Goal: Transaction & Acquisition: Purchase product/service

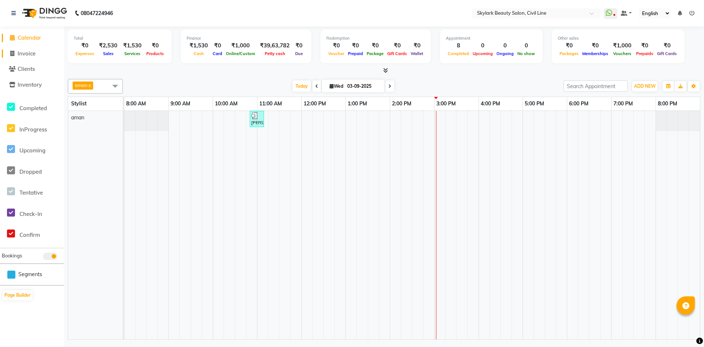
drag, startPoint x: 0, startPoint y: 0, endPoint x: 40, endPoint y: 57, distance: 69.5
click at [40, 57] on link "Invoice" at bounding box center [32, 54] width 61 height 8
select select "service"
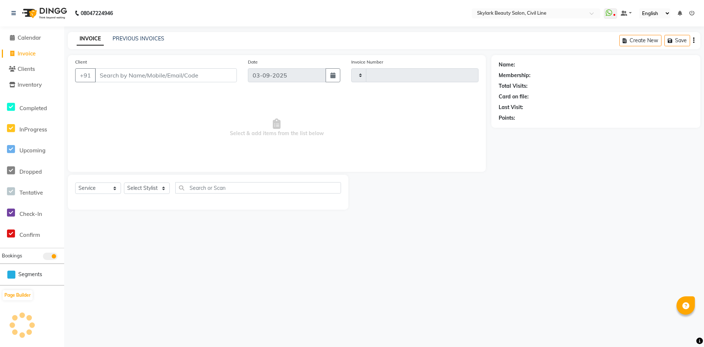
type input "6222"
select select "4588"
click at [143, 190] on select "Select Stylist [PERSON_NAME] [PERSON_NAME] [PERSON_NAME] WASU" at bounding box center [147, 187] width 46 height 11
select select "85071"
click at [124, 182] on select "Select Stylist [PERSON_NAME] [PERSON_NAME] [PERSON_NAME] WASU" at bounding box center [147, 187] width 46 height 11
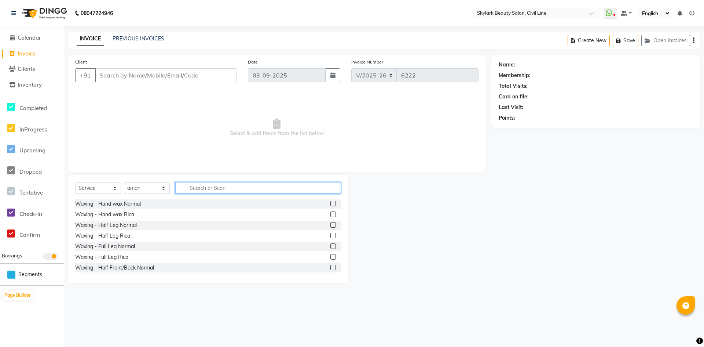
click at [200, 189] on input "text" at bounding box center [258, 187] width 166 height 11
click at [95, 188] on select "Select Service Product Membership Package Voucher Prepaid Gift Card" at bounding box center [98, 187] width 46 height 11
select select "V"
click at [75, 182] on select "Select Service Product Membership Package Voucher Prepaid Gift Card" at bounding box center [98, 187] width 46 height 11
click at [330, 204] on label at bounding box center [333, 204] width 6 height 6
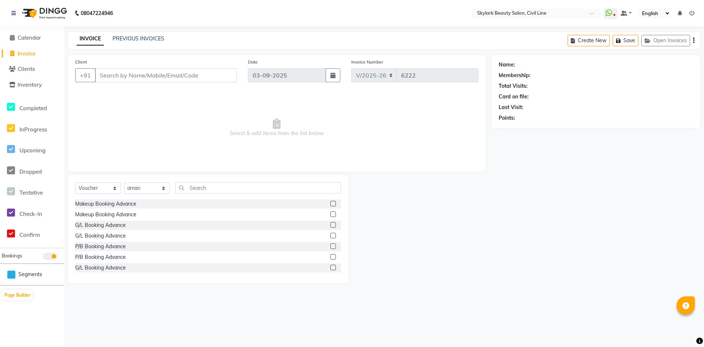
click at [330, 204] on input "checkbox" at bounding box center [332, 203] width 5 height 5
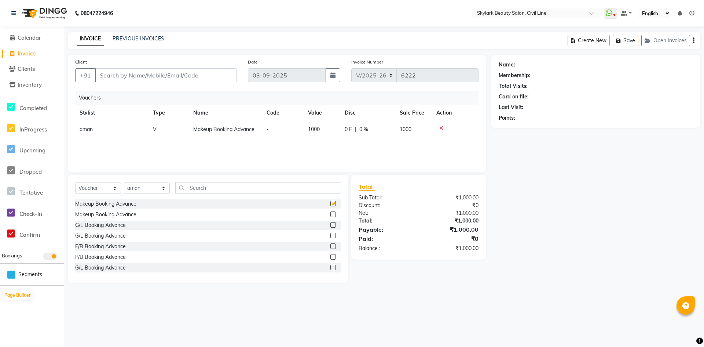
checkbox input "false"
click at [330, 256] on label at bounding box center [333, 257] width 6 height 6
click at [330, 256] on input "checkbox" at bounding box center [332, 257] width 5 height 5
click at [330, 260] on div at bounding box center [332, 258] width 5 height 8
click at [330, 259] on label at bounding box center [333, 257] width 6 height 6
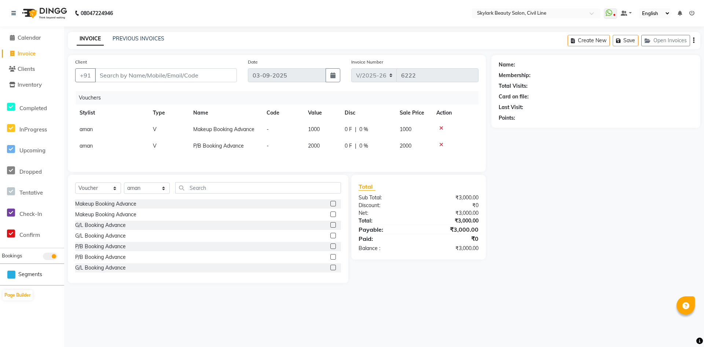
click at [330, 259] on input "checkbox" at bounding box center [332, 257] width 5 height 5
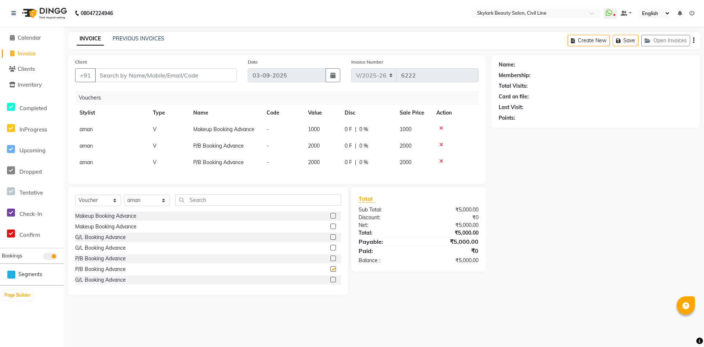
checkbox input "false"
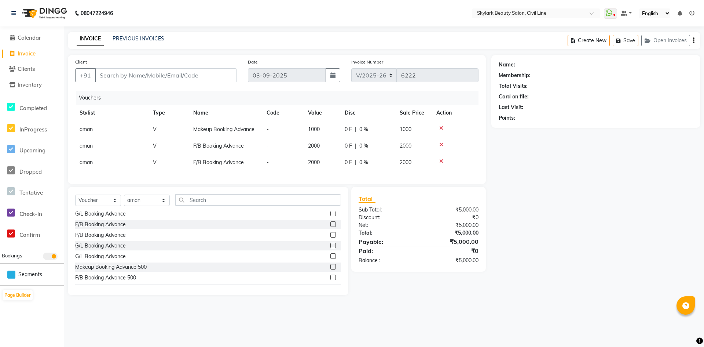
scroll to position [65, 0]
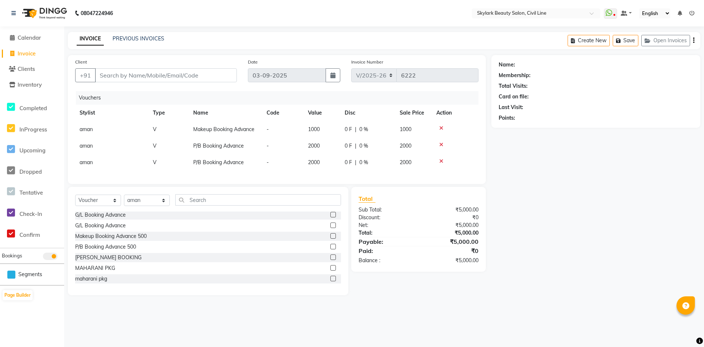
click at [330, 249] on label at bounding box center [333, 247] width 6 height 6
click at [330, 249] on input "checkbox" at bounding box center [332, 246] width 5 height 5
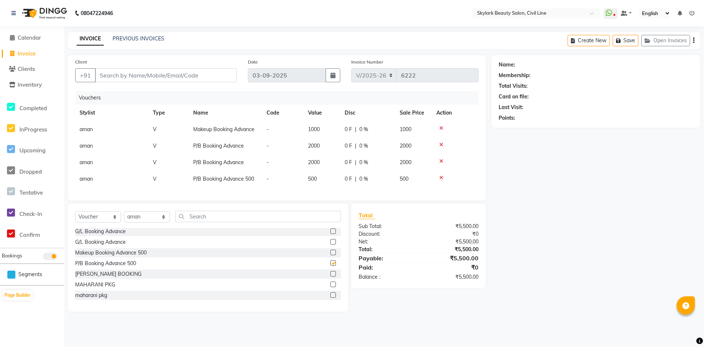
checkbox input "false"
click at [439, 158] on icon at bounding box center [441, 160] width 4 height 5
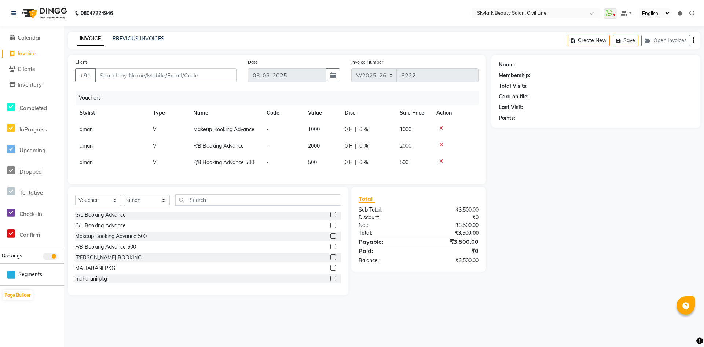
click at [439, 124] on td at bounding box center [455, 129] width 47 height 17
click at [439, 127] on icon at bounding box center [441, 127] width 4 height 5
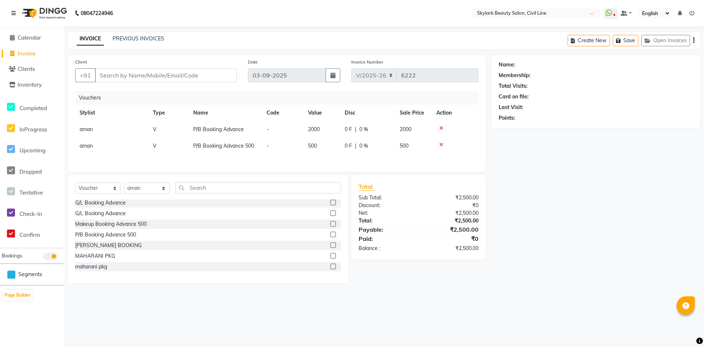
click at [440, 128] on icon at bounding box center [441, 127] width 4 height 5
click at [330, 214] on label at bounding box center [333, 213] width 6 height 6
click at [330, 214] on input "checkbox" at bounding box center [332, 213] width 5 height 5
checkbox input "false"
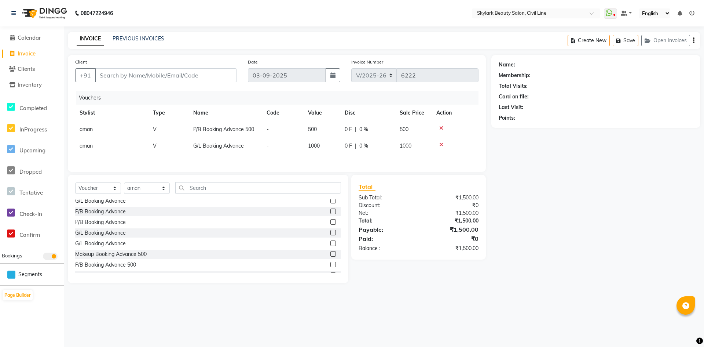
scroll to position [0, 0]
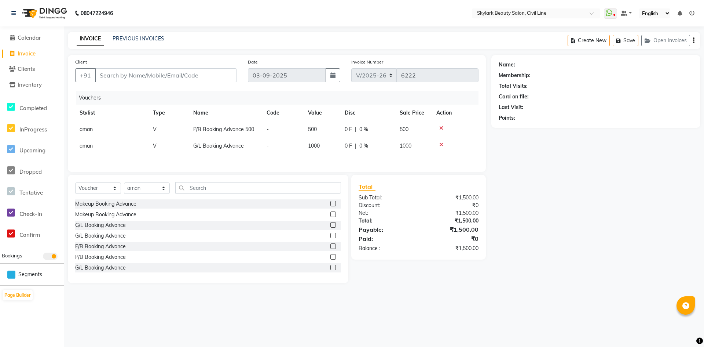
click at [330, 215] on label at bounding box center [333, 214] width 6 height 6
click at [330, 215] on input "checkbox" at bounding box center [332, 214] width 5 height 5
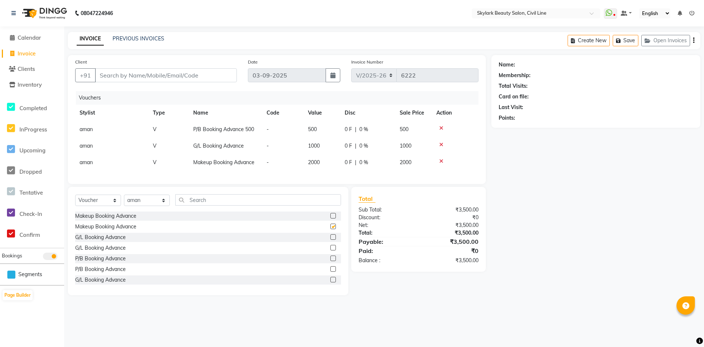
checkbox input "false"
click at [440, 144] on icon at bounding box center [441, 144] width 4 height 5
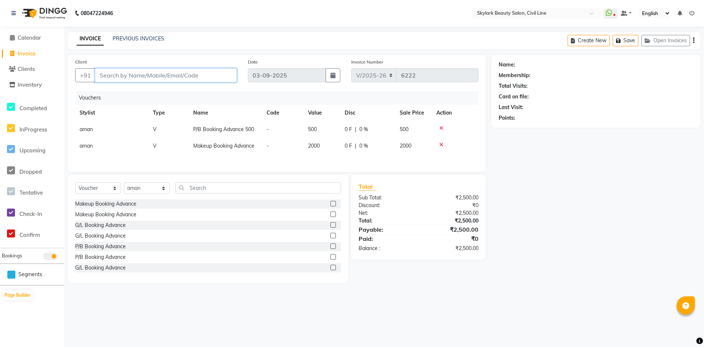
click at [109, 78] on input "Client" at bounding box center [166, 75] width 142 height 14
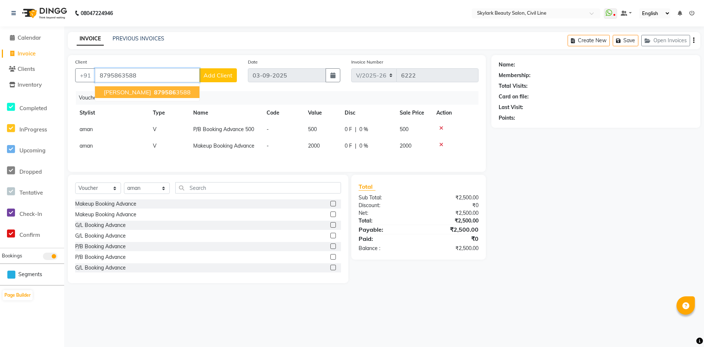
type input "8795863588"
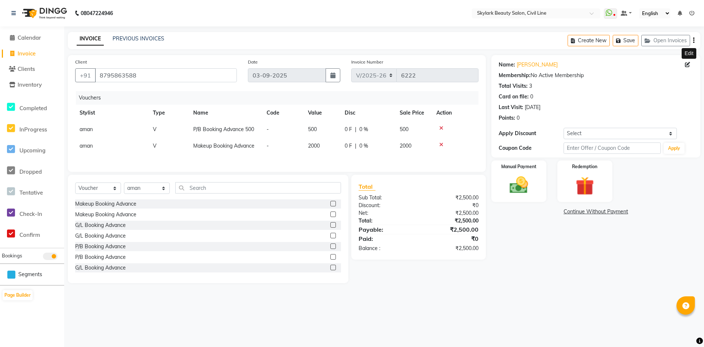
click at [688, 65] on icon at bounding box center [687, 64] width 5 height 5
select select "female"
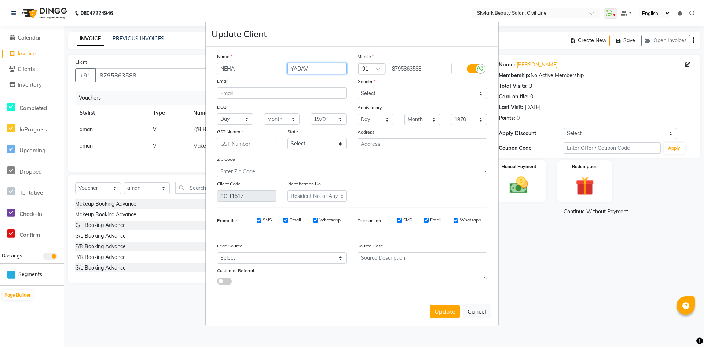
click at [332, 65] on input "YADAV" at bounding box center [317, 68] width 59 height 11
type input "Y"
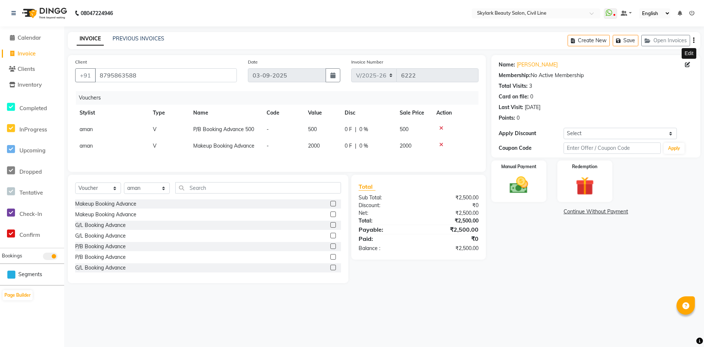
click at [686, 63] on icon at bounding box center [687, 64] width 5 height 5
select select "female"
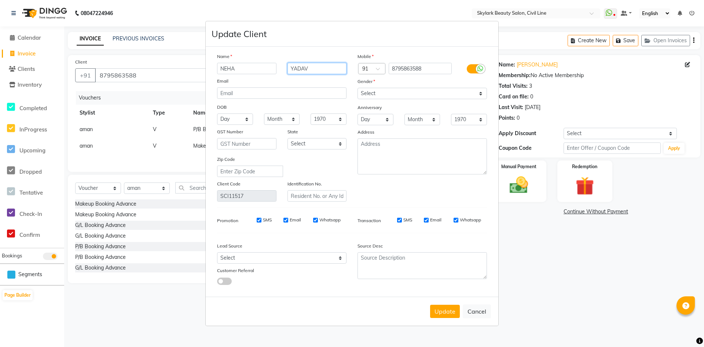
click at [310, 70] on input "YADAV" at bounding box center [317, 68] width 59 height 11
type input "Y"
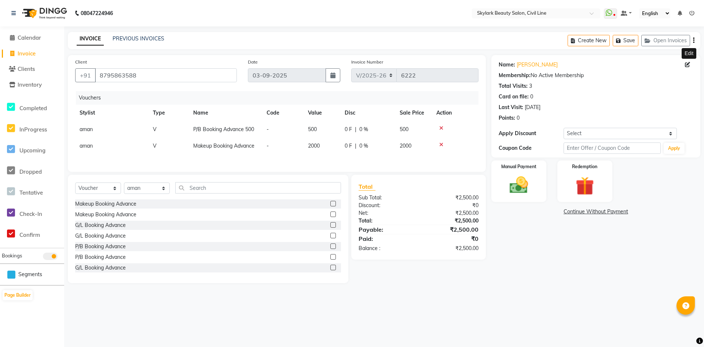
click at [687, 66] on icon at bounding box center [687, 64] width 5 height 5
select select "female"
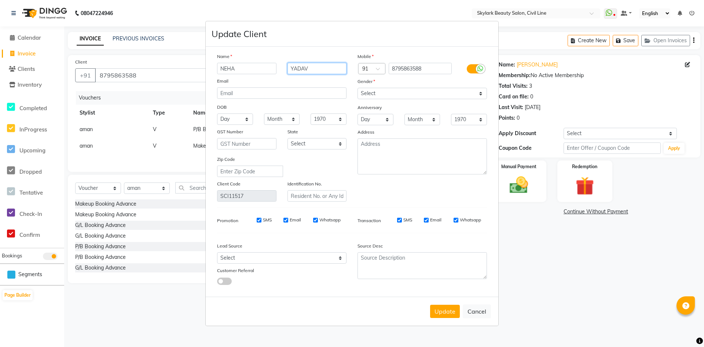
click at [312, 72] on input "YADAV" at bounding box center [317, 68] width 59 height 11
type input "Y"
click at [259, 70] on input "NEHA" at bounding box center [246, 68] width 59 height 11
click at [271, 63] on input "NEHA yadav" at bounding box center [246, 68] width 59 height 11
click at [269, 66] on input "NEHA YADVA" at bounding box center [246, 68] width 59 height 11
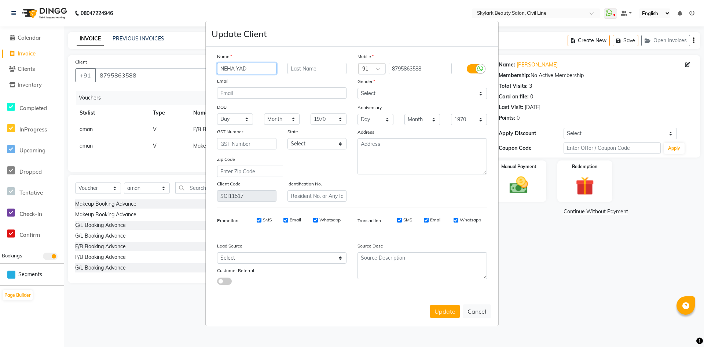
type input "NEHA YAD"
click at [304, 73] on input "AV" at bounding box center [317, 68] width 59 height 11
type input "A"
click at [264, 67] on input "NEHA YAD" at bounding box center [246, 68] width 59 height 11
type input "NEHA YADAV"
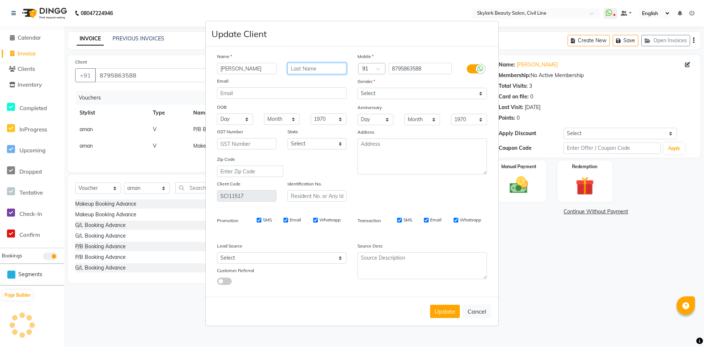
click at [310, 69] on input "text" at bounding box center [317, 68] width 59 height 11
type input "12/FEB/2026"
click at [431, 94] on select "Select Male Female Other Prefer Not To Say" at bounding box center [422, 93] width 129 height 11
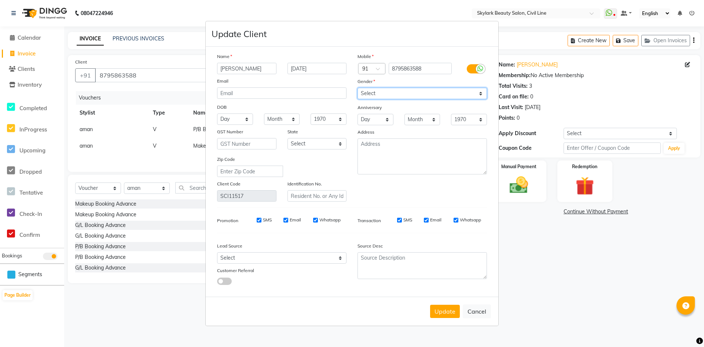
click at [358, 88] on select "Select Male Female Other Prefer Not To Say" at bounding box center [422, 93] width 129 height 11
click at [446, 305] on button "Update" at bounding box center [445, 310] width 30 height 13
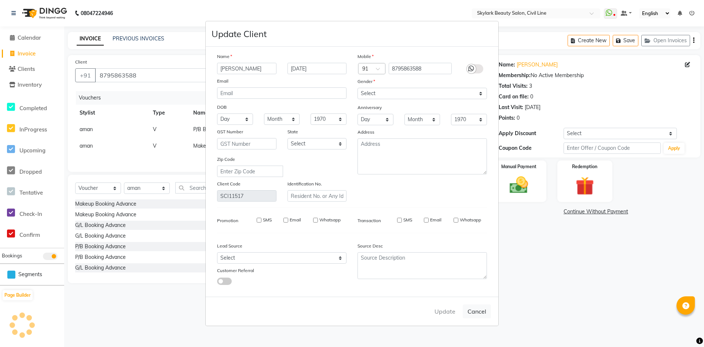
select select
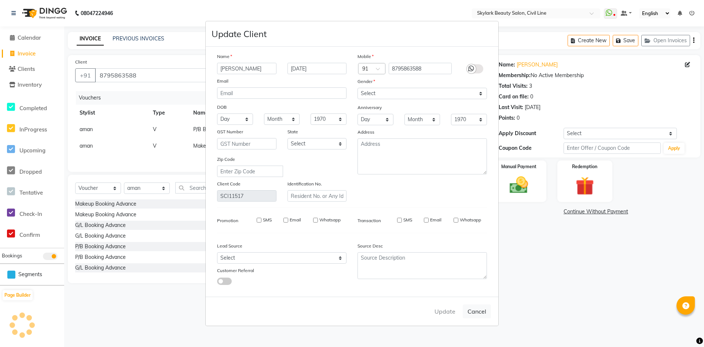
select select
checkbox input "false"
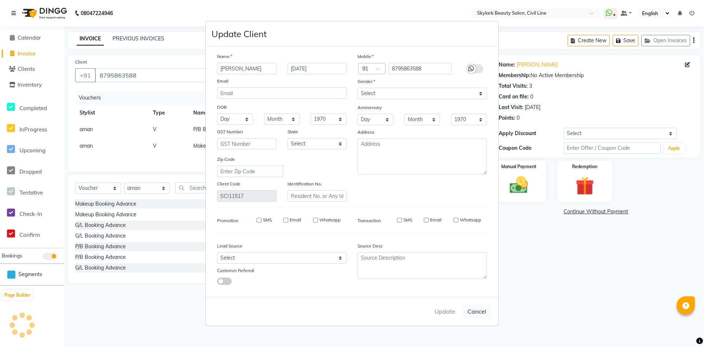
checkbox input "false"
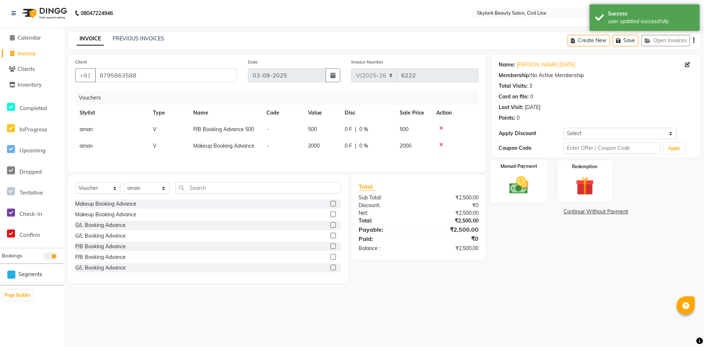
click at [534, 180] on img at bounding box center [519, 185] width 32 height 22
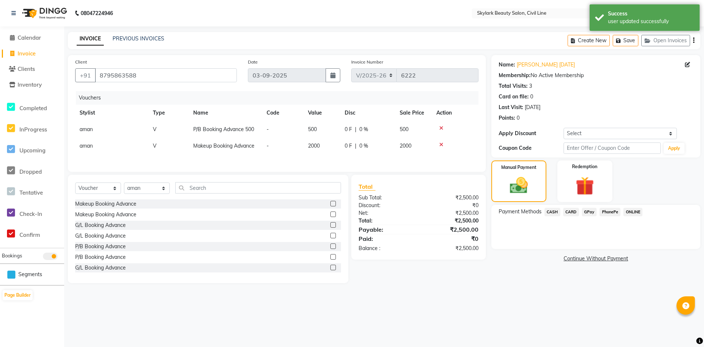
click at [556, 210] on span "CASH" at bounding box center [553, 212] width 16 height 8
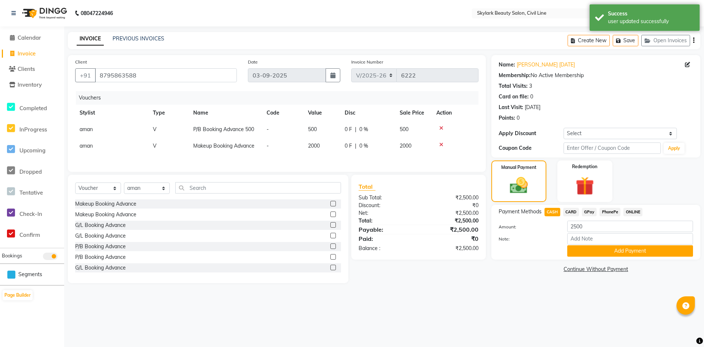
click at [588, 250] on button "Add Payment" at bounding box center [630, 250] width 126 height 11
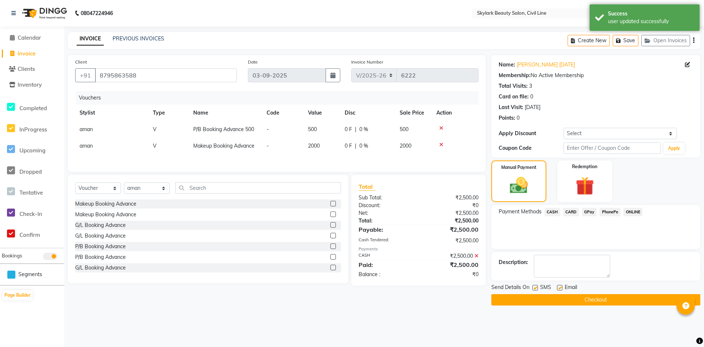
click at [592, 297] on button "Checkout" at bounding box center [595, 299] width 209 height 11
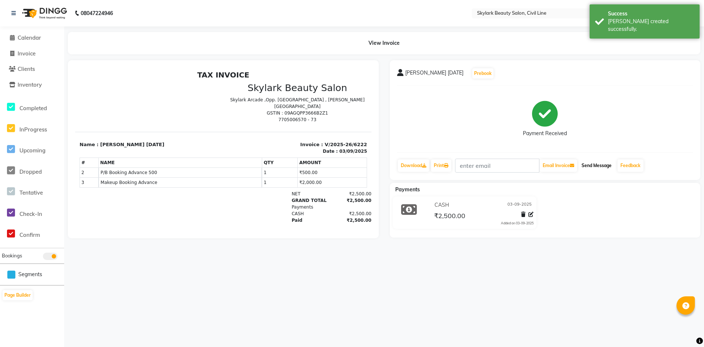
click at [606, 169] on button "Send Message" at bounding box center [597, 165] width 36 height 12
click at [591, 312] on div "08047224946 Select Location × Skylark Beauty Salon, Civil Line WhatsApp Status …" at bounding box center [352, 173] width 704 height 347
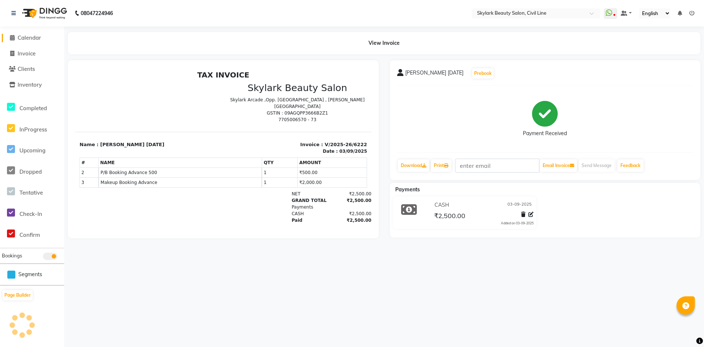
click at [13, 36] on icon at bounding box center [12, 38] width 5 height 6
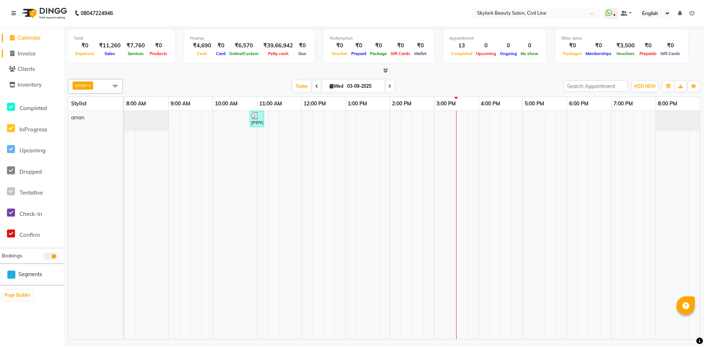
click at [28, 55] on span "Invoice" at bounding box center [27, 53] width 18 height 7
select select "service"
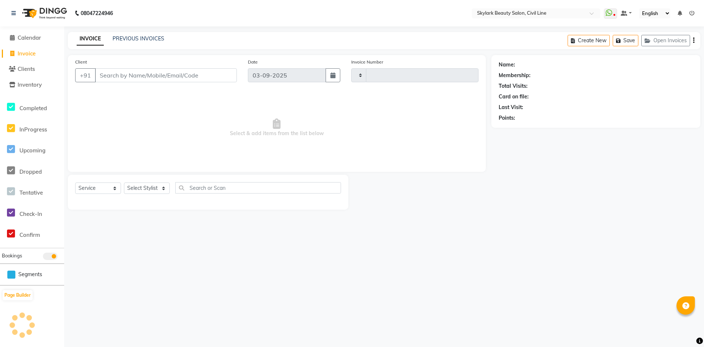
type input "6226"
select select "4588"
click at [154, 35] on div "PREVIOUS INVOICES" at bounding box center [139, 39] width 52 height 8
click at [154, 36] on link "PREVIOUS INVOICES" at bounding box center [139, 38] width 52 height 7
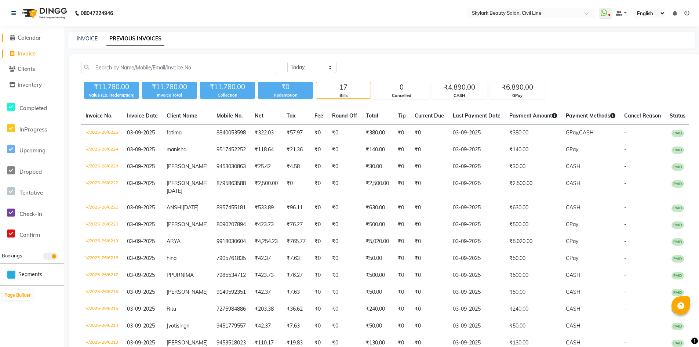
click at [34, 37] on span "Calendar" at bounding box center [29, 37] width 23 height 7
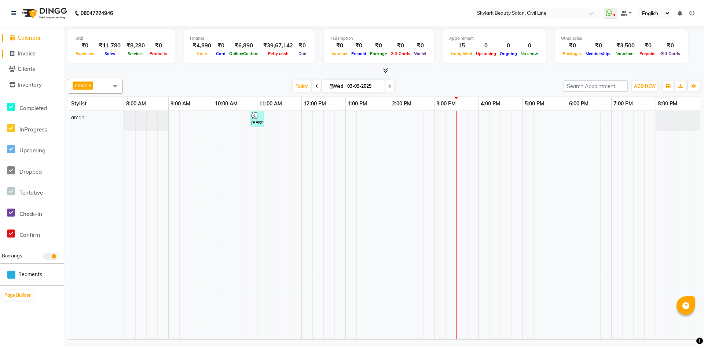
click at [23, 51] on span "Invoice" at bounding box center [27, 53] width 18 height 7
select select "4588"
select select "service"
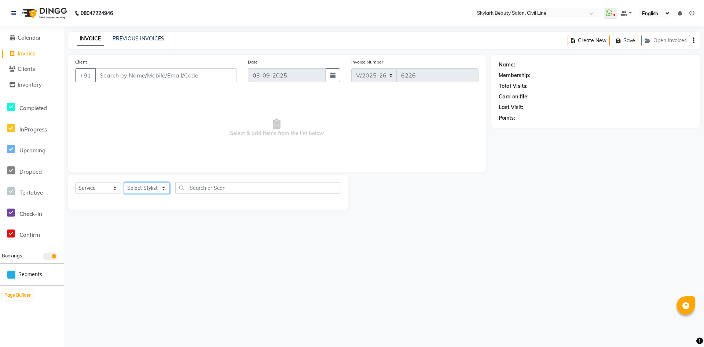
click at [154, 190] on select "Select Stylist aman Ankit GAGAN WAHLA GURWINDER SINGH WASU" at bounding box center [147, 187] width 46 height 11
select select "85071"
click at [124, 182] on select "Select Stylist aman Ankit GAGAN WAHLA GURWINDER SINGH WASU" at bounding box center [147, 187] width 46 height 11
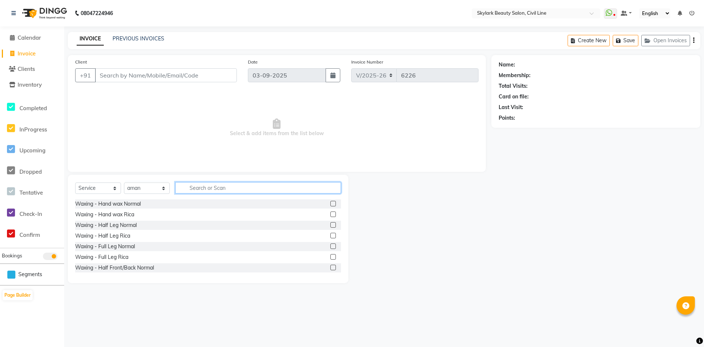
click at [203, 187] on input "text" at bounding box center [258, 187] width 166 height 11
type input "BLEACH"
click at [330, 202] on label at bounding box center [333, 204] width 6 height 6
click at [330, 202] on input "checkbox" at bounding box center [332, 203] width 5 height 5
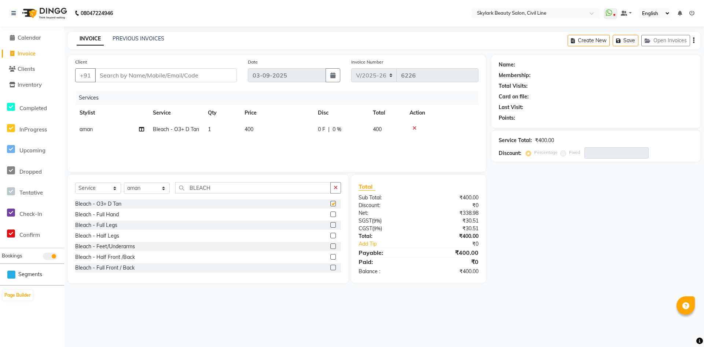
checkbox input "false"
click at [330, 215] on label at bounding box center [333, 214] width 6 height 6
click at [330, 215] on input "checkbox" at bounding box center [332, 214] width 5 height 5
click at [416, 129] on icon at bounding box center [415, 127] width 4 height 5
click at [330, 213] on label at bounding box center [333, 214] width 6 height 6
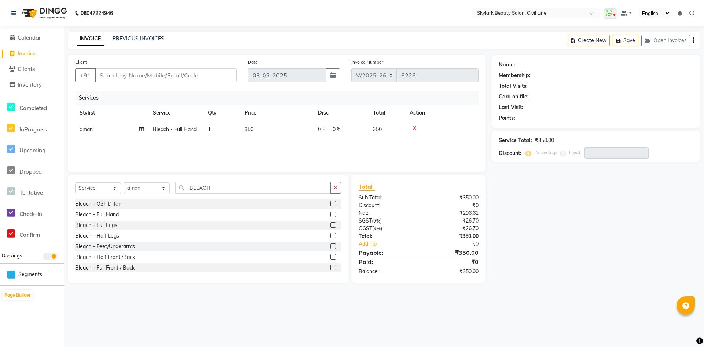
click at [330, 213] on input "checkbox" at bounding box center [332, 214] width 5 height 5
click at [414, 126] on icon at bounding box center [415, 127] width 4 height 5
click at [330, 216] on label at bounding box center [333, 214] width 6 height 6
click at [330, 216] on input "checkbox" at bounding box center [332, 214] width 5 height 5
checkbox input "false"
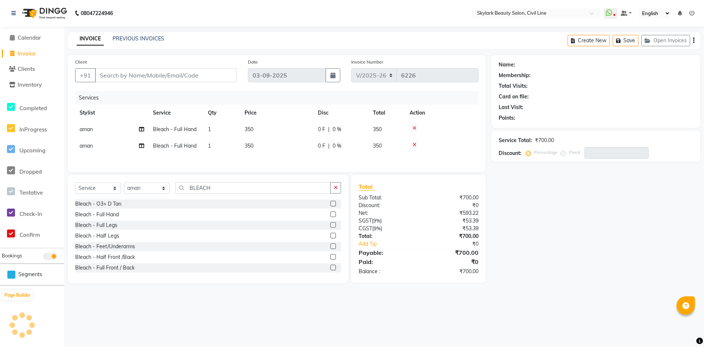
click at [330, 227] on label at bounding box center [333, 225] width 6 height 6
click at [330, 227] on input "checkbox" at bounding box center [332, 225] width 5 height 5
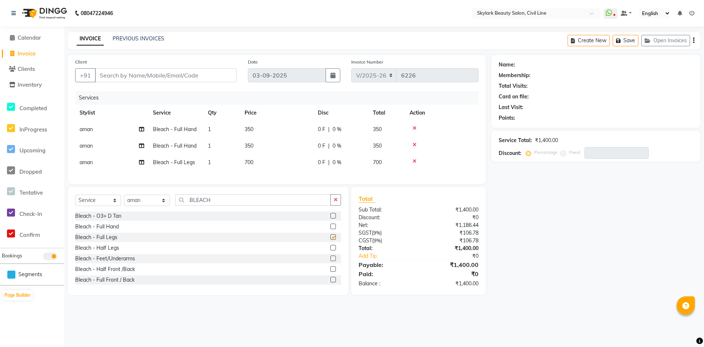
checkbox input "false"
click at [330, 250] on label at bounding box center [333, 248] width 6 height 6
click at [330, 250] on input "checkbox" at bounding box center [332, 247] width 5 height 5
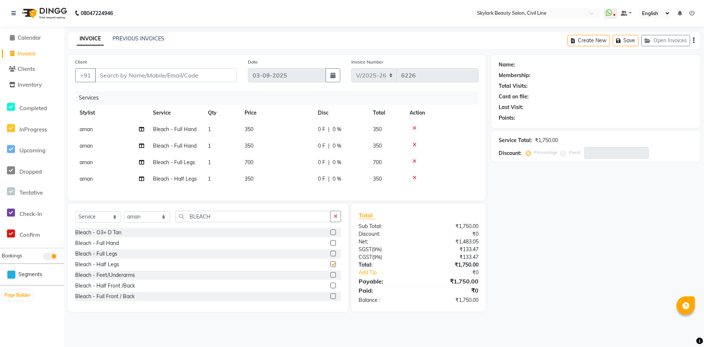
checkbox input "false"
click at [330, 279] on div at bounding box center [332, 276] width 5 height 8
click at [31, 40] on span "Calendar" at bounding box center [29, 37] width 23 height 7
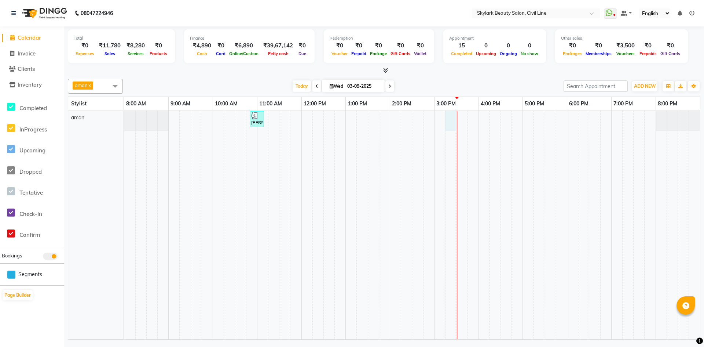
click at [452, 115] on div "[PERSON_NAME], TK01, 10:50 AM-11:10 AM, Threading - Eyebrow" at bounding box center [412, 225] width 576 height 228
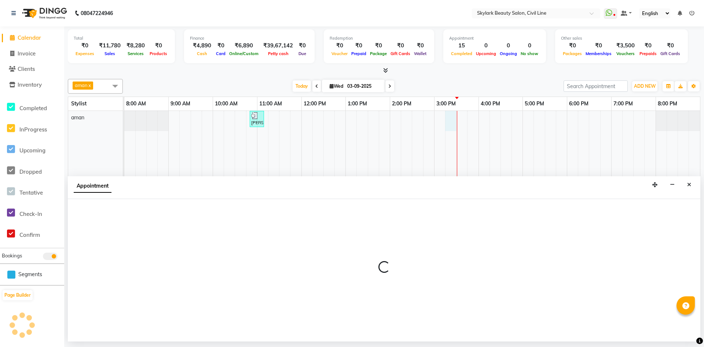
select select "85071"
select select "915"
select select "tentative"
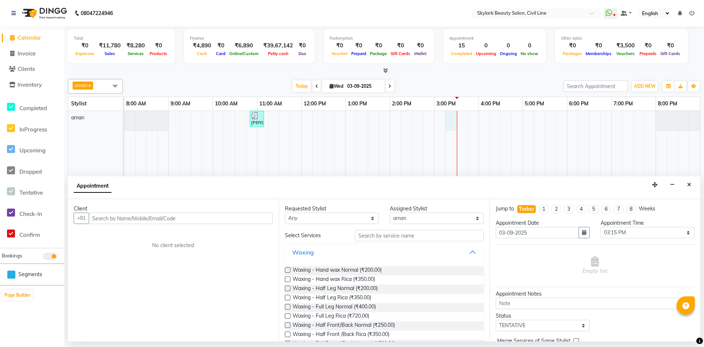
click at [357, 249] on button "Waxing" at bounding box center [384, 251] width 193 height 13
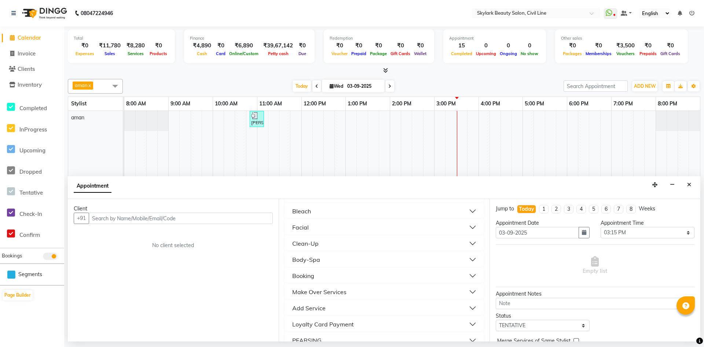
scroll to position [121, 0]
click at [318, 209] on button "Bleach" at bounding box center [384, 211] width 193 height 13
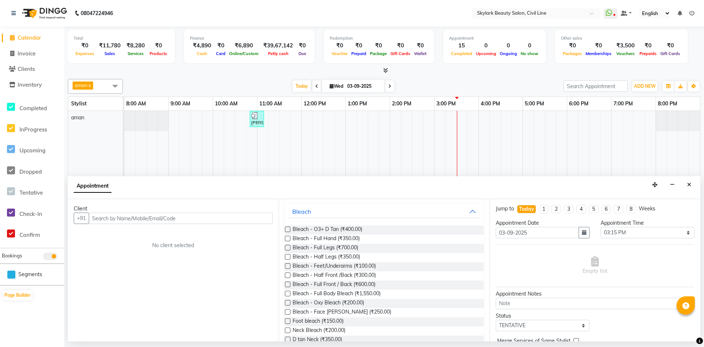
click at [287, 328] on label at bounding box center [288, 330] width 6 height 6
click at [287, 328] on input "checkbox" at bounding box center [287, 330] width 5 height 5
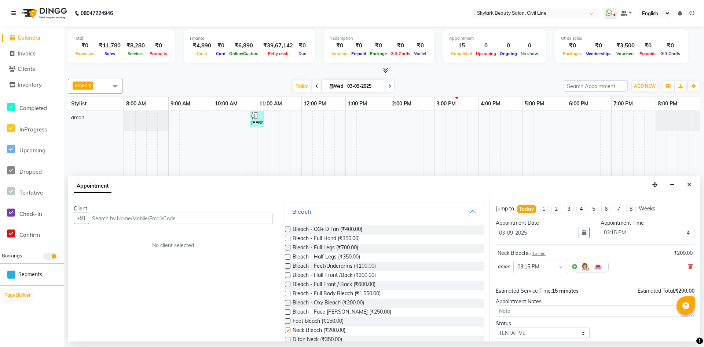
checkbox input "false"
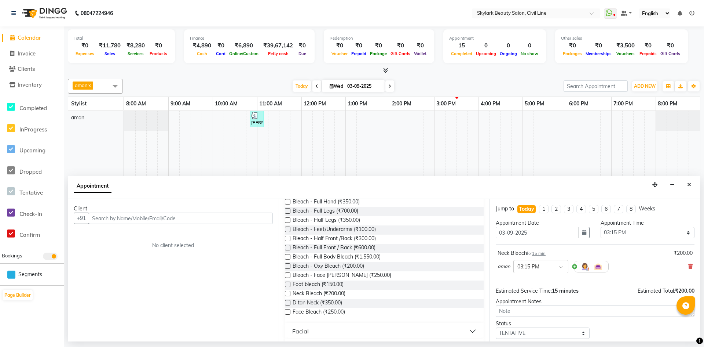
click at [288, 312] on label at bounding box center [288, 312] width 6 height 6
click at [288, 312] on input "checkbox" at bounding box center [287, 312] width 5 height 5
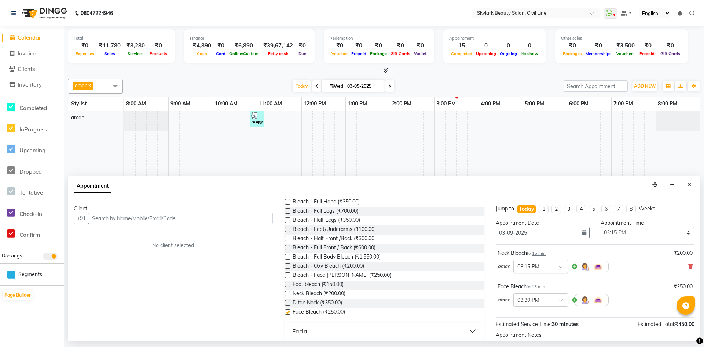
checkbox input "false"
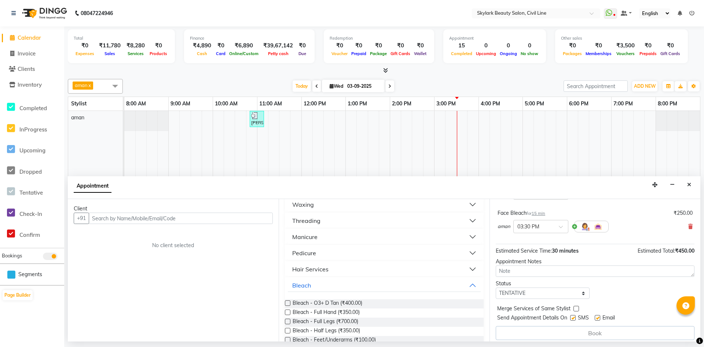
scroll to position [73, 0]
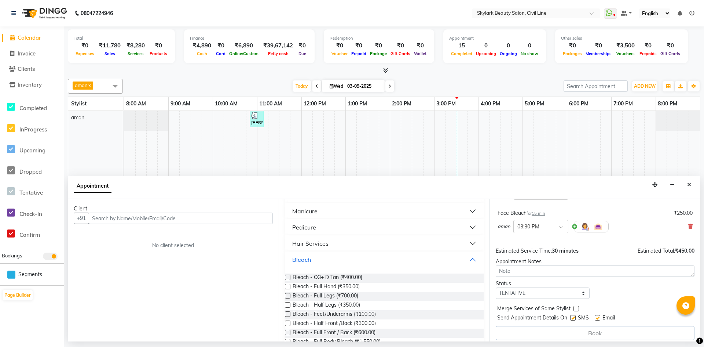
click at [340, 259] on button "Bleach" at bounding box center [384, 259] width 193 height 13
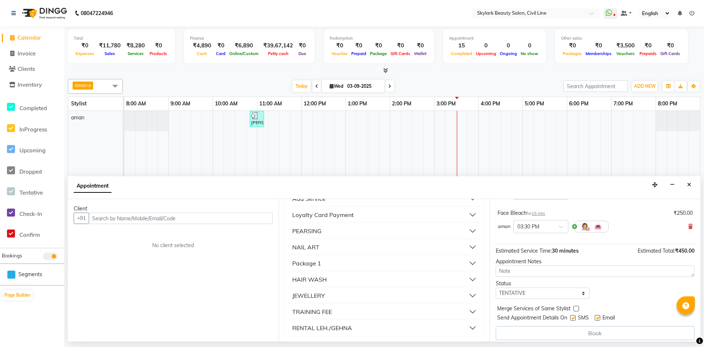
scroll to position [231, 0]
click at [324, 246] on button "NAIL ART" at bounding box center [384, 246] width 193 height 13
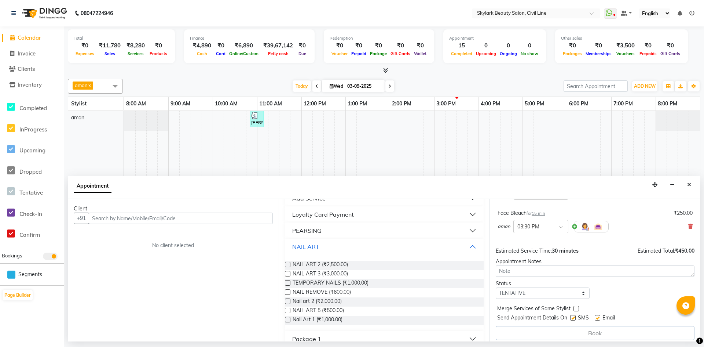
click at [324, 246] on button "NAIL ART" at bounding box center [384, 246] width 193 height 13
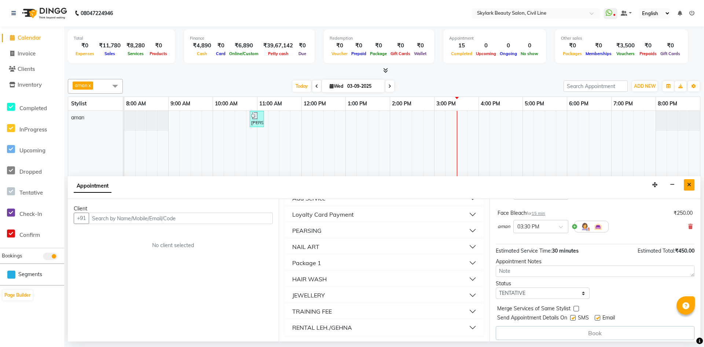
click at [689, 186] on icon "Close" at bounding box center [689, 184] width 4 height 5
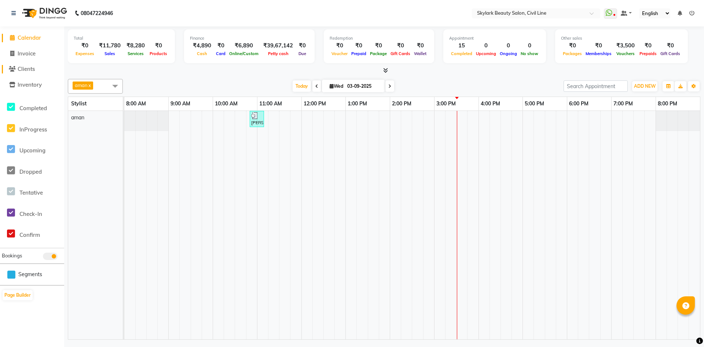
click at [6, 69] on link "Clients" at bounding box center [32, 69] width 61 height 8
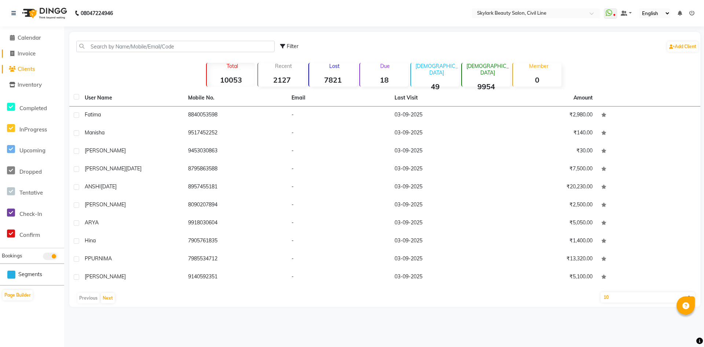
click at [8, 54] on span at bounding box center [12, 54] width 11 height 8
select select "service"
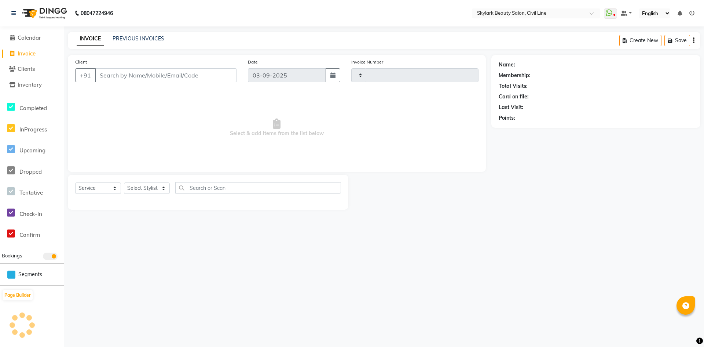
type input "6226"
select select "4588"
click at [124, 74] on input "Client" at bounding box center [166, 75] width 142 height 14
click at [23, 54] on span "Invoice" at bounding box center [27, 53] width 18 height 7
select select "4588"
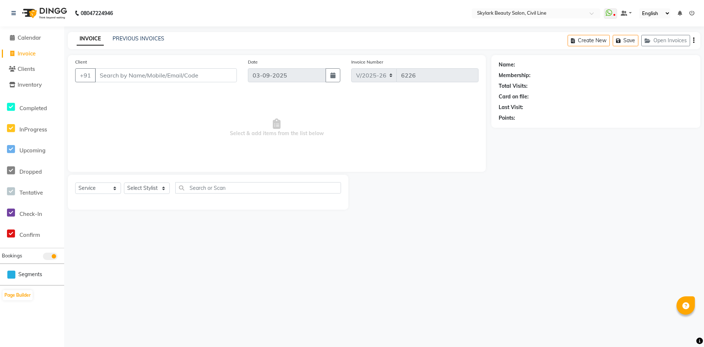
select select "service"
click at [11, 36] on icon at bounding box center [12, 38] width 5 height 6
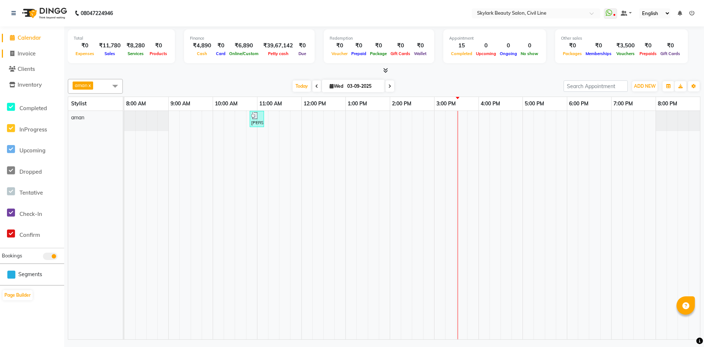
drag, startPoint x: 12, startPoint y: 54, endPoint x: 33, endPoint y: 59, distance: 22.3
click at [11, 54] on icon at bounding box center [12, 54] width 4 height 6
select select "4588"
select select "service"
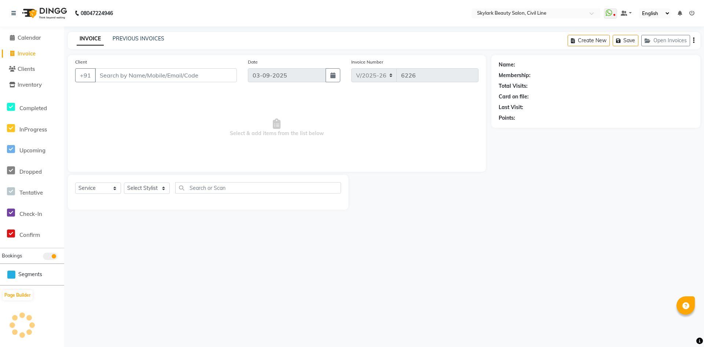
click at [110, 77] on input "Client" at bounding box center [166, 75] width 142 height 14
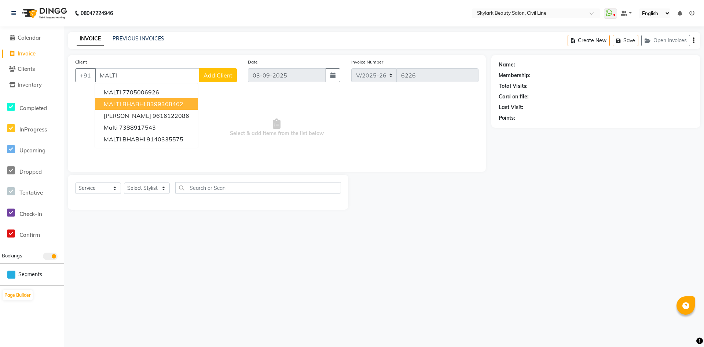
click at [145, 103] on button "MALTI BHABHI 8399368462" at bounding box center [146, 104] width 103 height 12
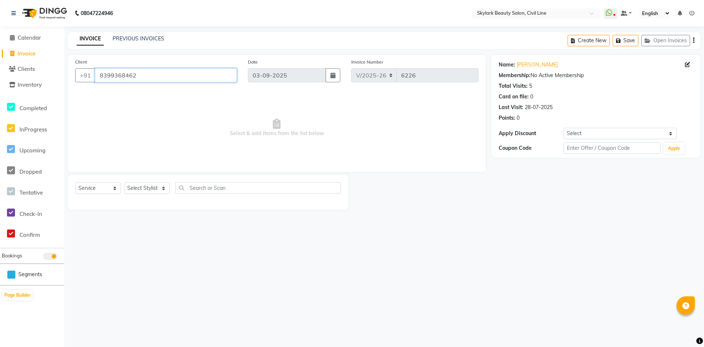
click at [170, 79] on input "8399368462" at bounding box center [166, 75] width 142 height 14
type input "8"
click at [121, 75] on input "Client" at bounding box center [166, 75] width 142 height 14
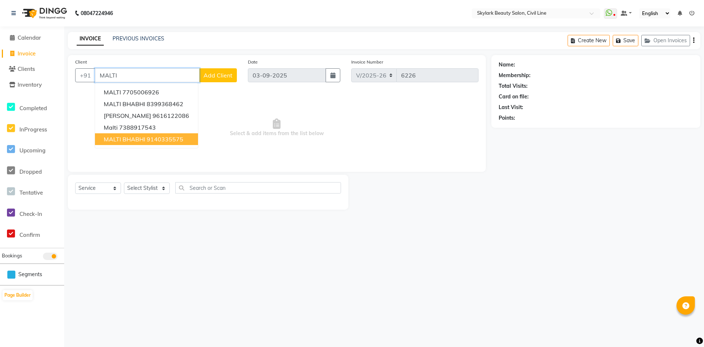
click at [164, 143] on button "MALTI BHABHI 9140335575" at bounding box center [146, 139] width 103 height 12
type input "9140335575"
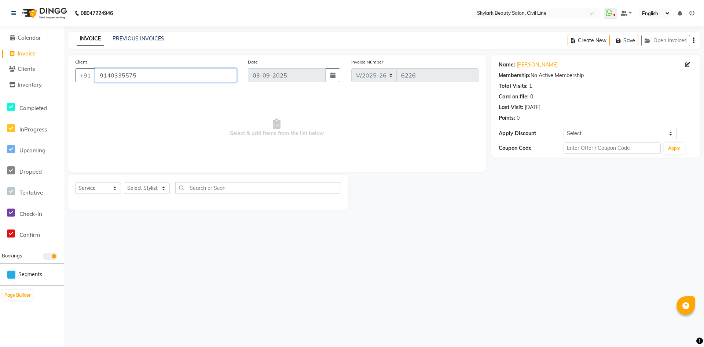
click at [169, 72] on input "9140335575" at bounding box center [166, 75] width 142 height 14
click at [107, 186] on select "Select Service Product Membership Package Voucher Prepaid Gift Card" at bounding box center [98, 187] width 46 height 11
click at [150, 187] on select "Select Stylist aman Ankit GAGAN WAHLA GURWINDER SINGH WASU" at bounding box center [147, 187] width 46 height 11
select select "85071"
click at [124, 182] on select "Select Stylist aman Ankit GAGAN WAHLA GURWINDER SINGH WASU" at bounding box center [147, 187] width 46 height 11
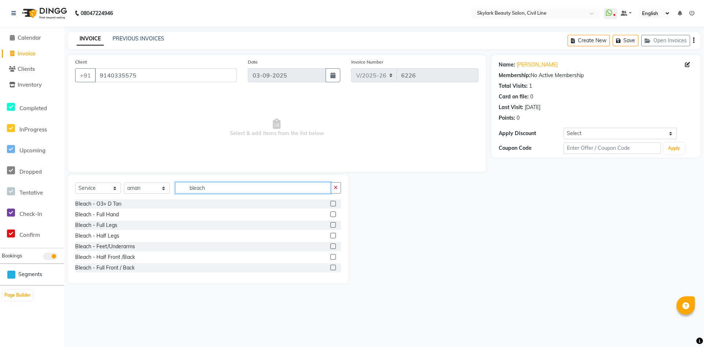
type input "bleach"
click at [330, 216] on label at bounding box center [333, 214] width 6 height 6
click at [330, 216] on input "checkbox" at bounding box center [332, 214] width 5 height 5
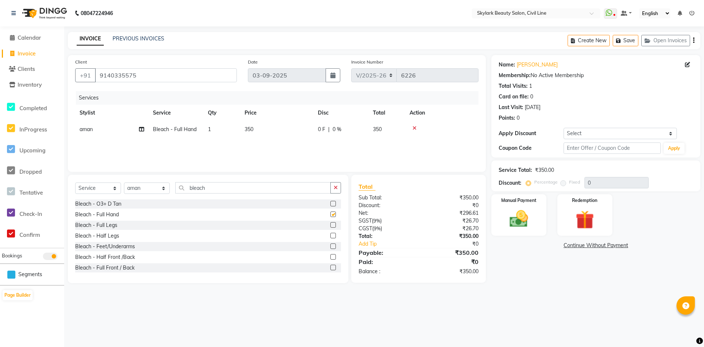
checkbox input "false"
click at [330, 267] on label at bounding box center [333, 266] width 6 height 6
click at [330, 267] on input "checkbox" at bounding box center [332, 266] width 5 height 5
checkbox input "false"
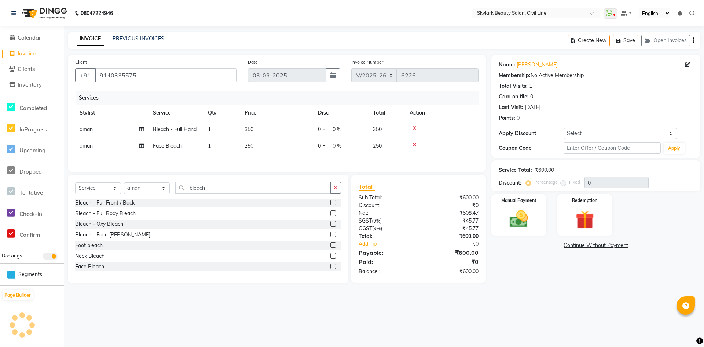
click at [330, 257] on label at bounding box center [333, 256] width 6 height 6
click at [330, 257] on input "checkbox" at bounding box center [332, 255] width 5 height 5
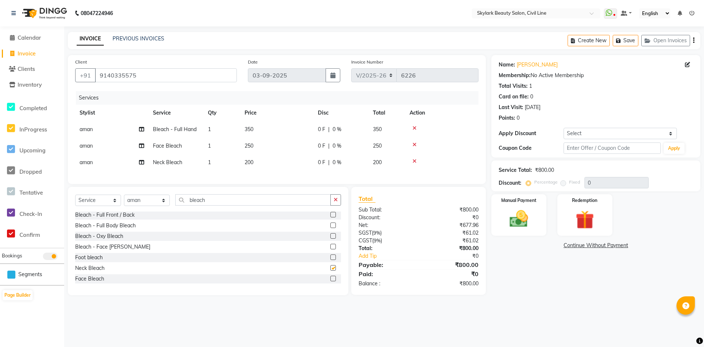
checkbox input "false"
click at [269, 203] on input "bleach" at bounding box center [252, 199] width 155 height 11
type input "b"
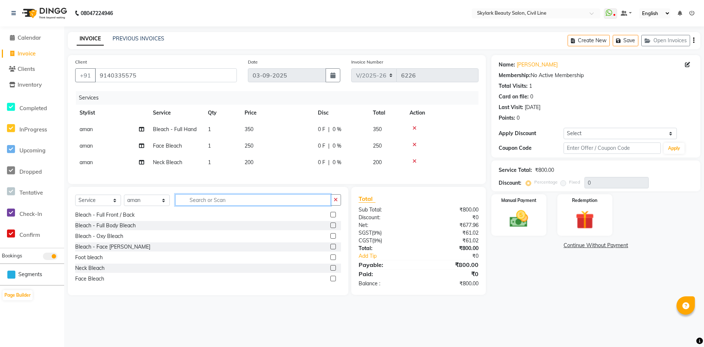
scroll to position [395, 0]
click at [252, 198] on div "Select Service Product Membership Package Voucher Prepaid Gift Card Select Styl…" at bounding box center [208, 241] width 281 height 108
click at [251, 202] on input "text" at bounding box center [258, 199] width 166 height 11
type input "f"
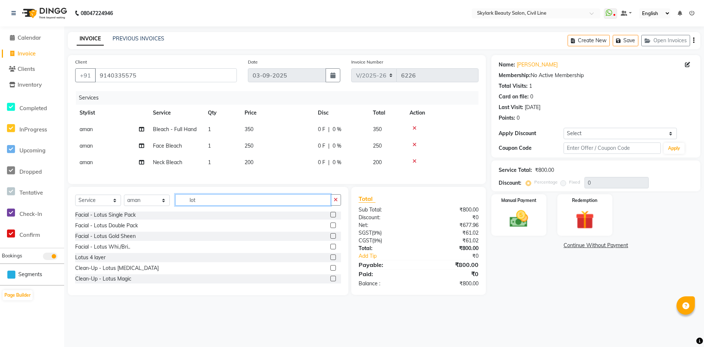
scroll to position [12, 0]
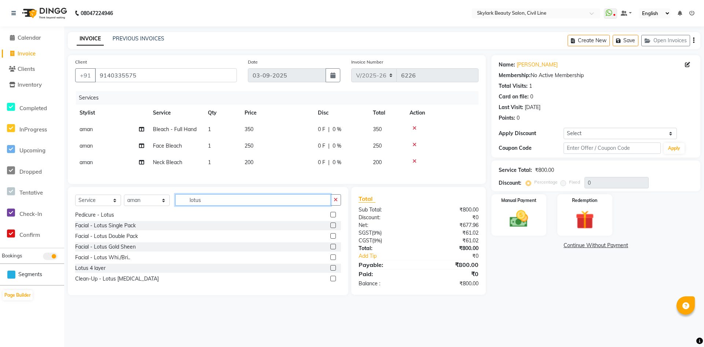
type input "lotus"
click at [330, 228] on label at bounding box center [333, 225] width 6 height 6
click at [330, 228] on input "checkbox" at bounding box center [332, 225] width 5 height 5
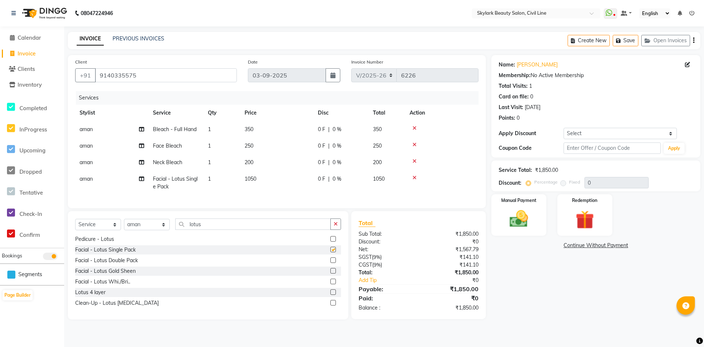
checkbox input "false"
click at [330, 263] on label at bounding box center [333, 260] width 6 height 6
click at [330, 263] on input "checkbox" at bounding box center [332, 260] width 5 height 5
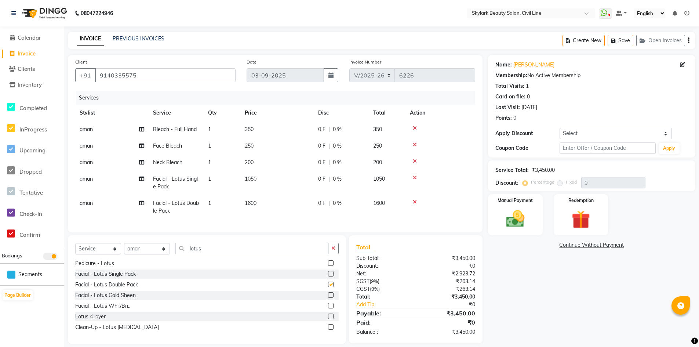
checkbox input "false"
click at [415, 179] on icon at bounding box center [415, 177] width 4 height 5
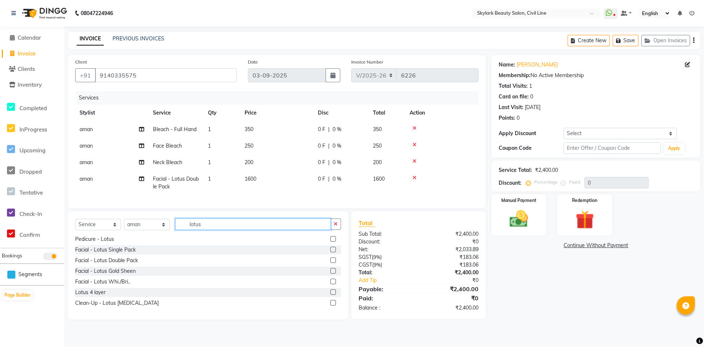
click at [233, 229] on input "lotus" at bounding box center [252, 223] width 155 height 11
type input "l"
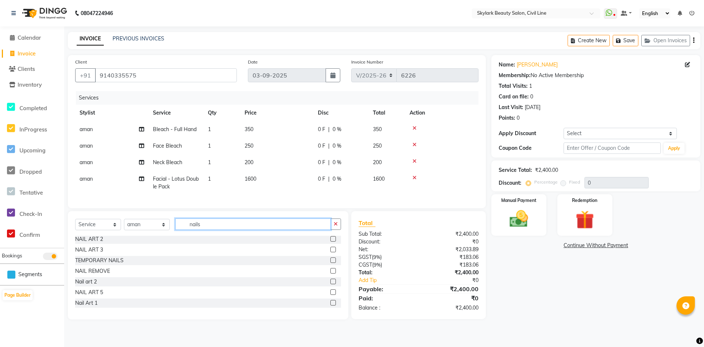
scroll to position [0, 0]
type input "n"
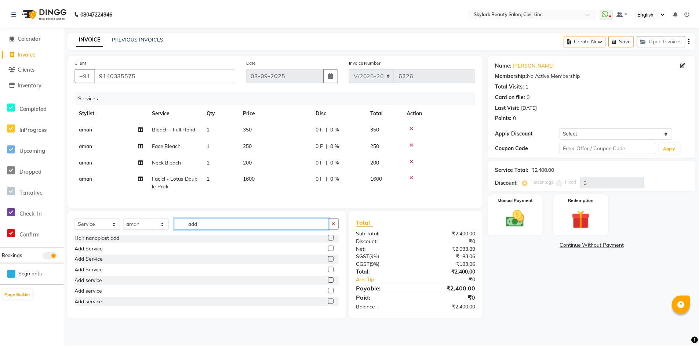
scroll to position [54, 0]
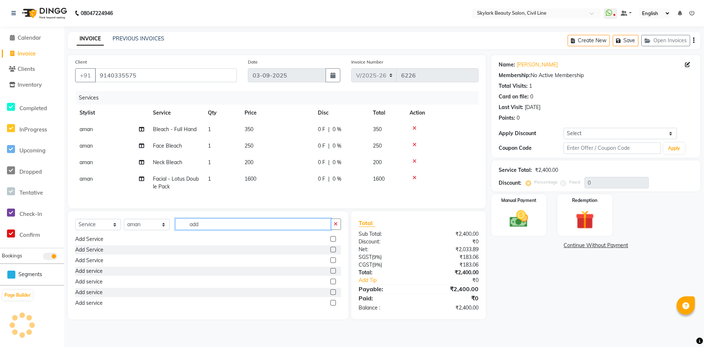
type input "add"
click at [330, 263] on label at bounding box center [333, 260] width 6 height 6
click at [330, 263] on input "checkbox" at bounding box center [332, 260] width 5 height 5
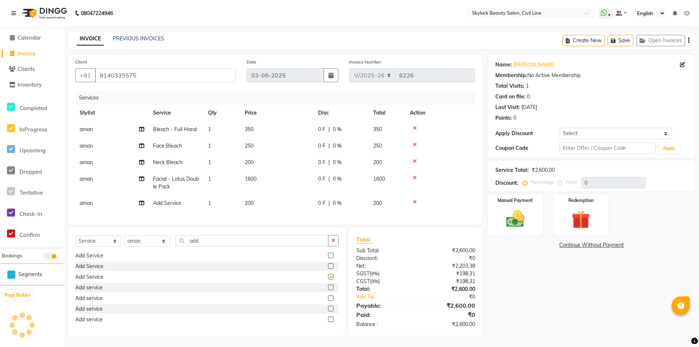
checkbox input "false"
click at [266, 245] on input "add" at bounding box center [251, 240] width 153 height 11
type input "a"
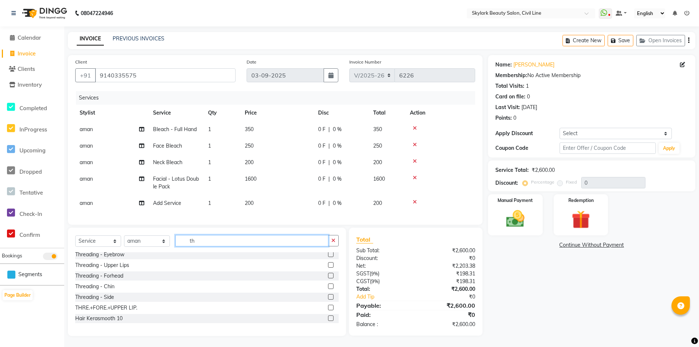
scroll to position [0, 0]
type input "th"
click at [328, 259] on label at bounding box center [331, 256] width 6 height 6
click at [328, 259] on input "checkbox" at bounding box center [330, 256] width 5 height 5
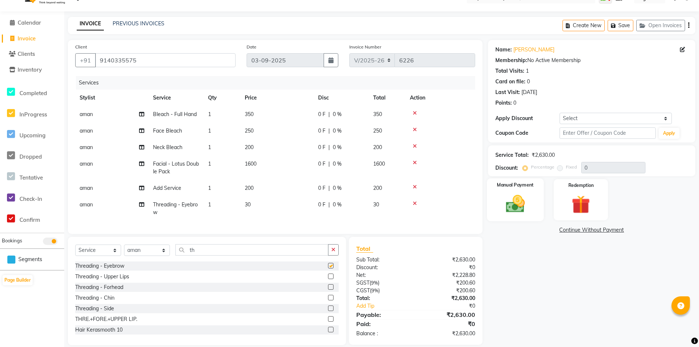
checkbox input "false"
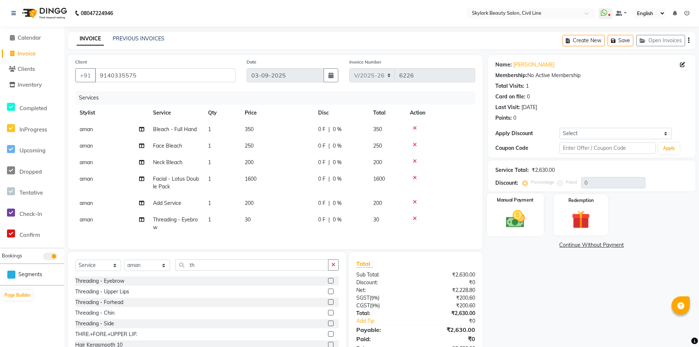
click at [534, 225] on div "Manual Payment" at bounding box center [515, 214] width 57 height 43
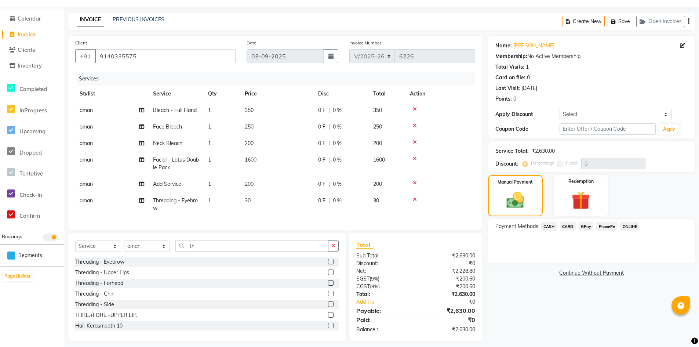
scroll to position [30, 0]
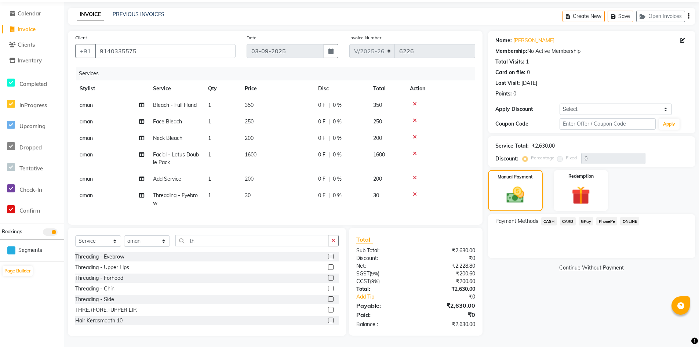
click at [551, 217] on span "CASH" at bounding box center [549, 221] width 16 height 8
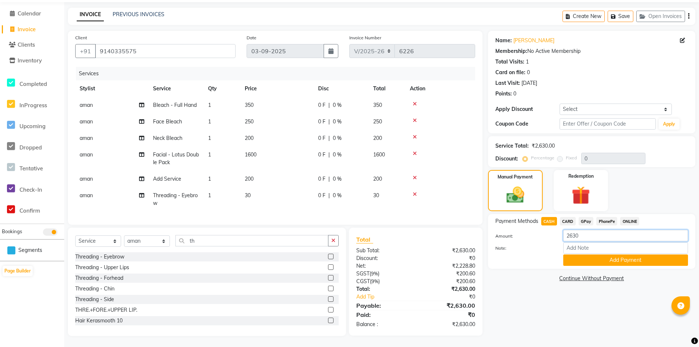
click at [589, 230] on input "2630" at bounding box center [625, 235] width 125 height 11
type input "2"
type input "2000"
click at [598, 254] on button "Add Payment" at bounding box center [625, 259] width 125 height 11
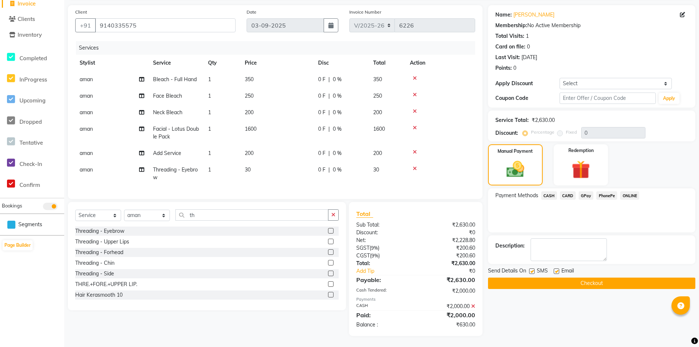
scroll to position [55, 0]
click at [596, 277] on button "Checkout" at bounding box center [591, 282] width 207 height 11
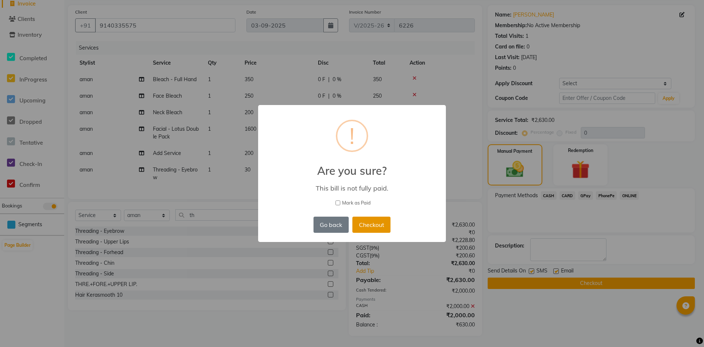
click at [375, 225] on button "Checkout" at bounding box center [371, 224] width 38 height 16
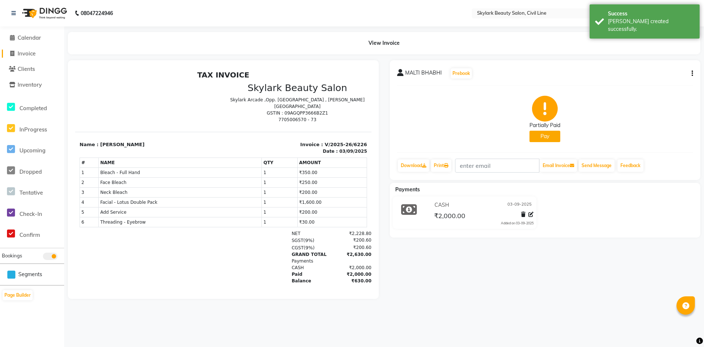
click at [10, 52] on icon at bounding box center [12, 54] width 4 height 6
select select "service"
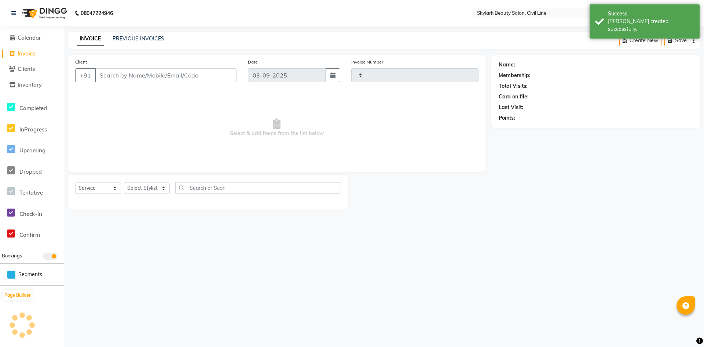
type input "6227"
select select "4588"
click at [12, 37] on icon at bounding box center [12, 38] width 5 height 6
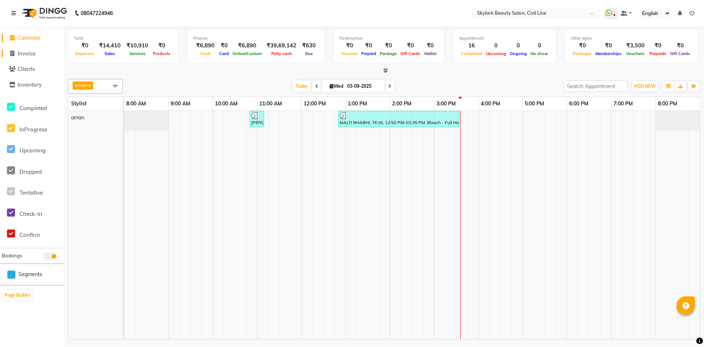
click at [13, 51] on icon at bounding box center [12, 54] width 4 height 6
select select "4588"
select select "service"
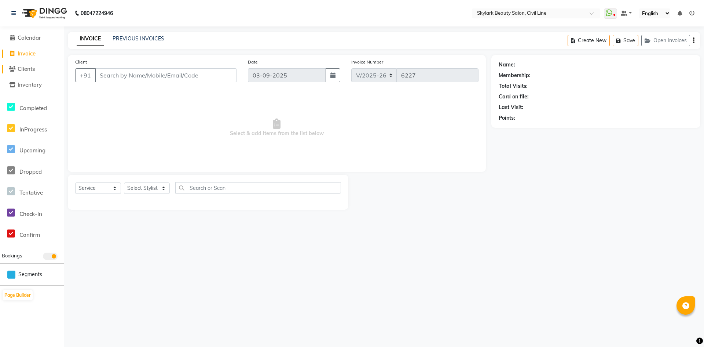
click at [16, 68] on span at bounding box center [12, 69] width 11 height 8
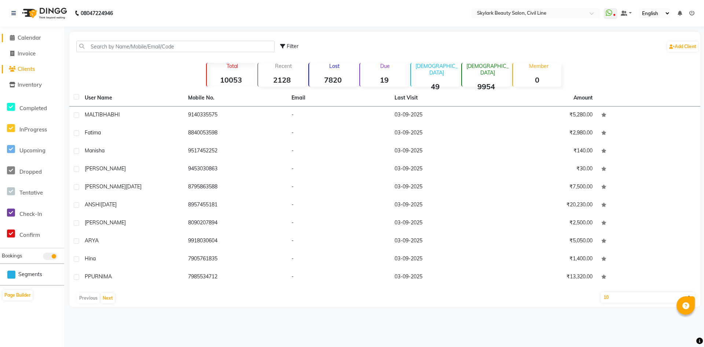
click at [15, 38] on span at bounding box center [12, 38] width 11 height 8
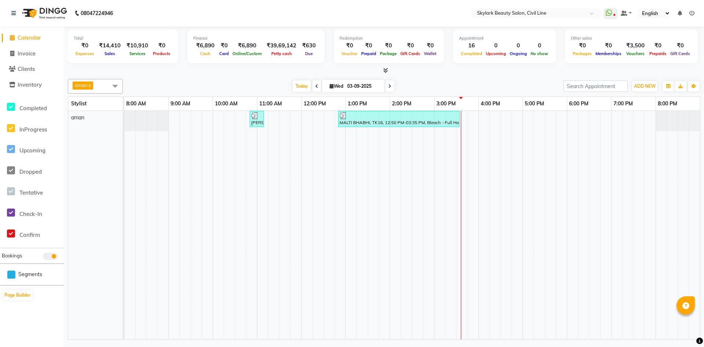
click at [697, 68] on div at bounding box center [384, 71] width 633 height 8
click at [15, 59] on li "Invoice" at bounding box center [32, 54] width 64 height 16
click at [14, 52] on icon at bounding box center [12, 54] width 4 height 6
select select "4588"
select select "service"
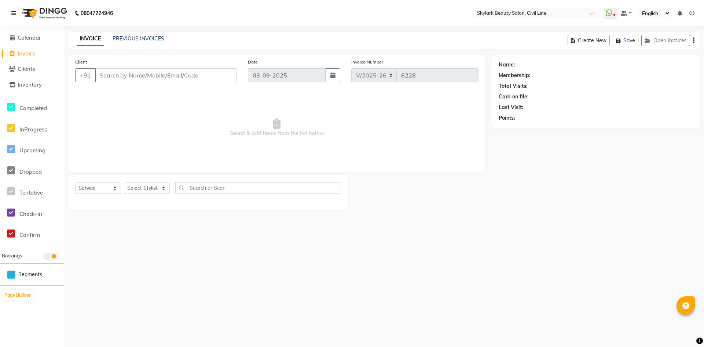
click at [128, 71] on input "Client" at bounding box center [166, 75] width 142 height 14
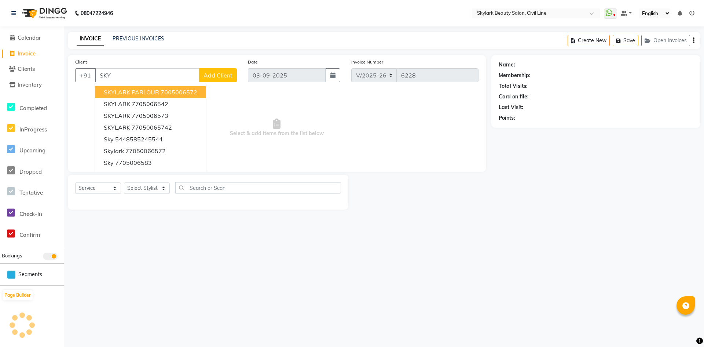
click at [166, 92] on ngb-highlight "7005006572" at bounding box center [179, 91] width 37 height 7
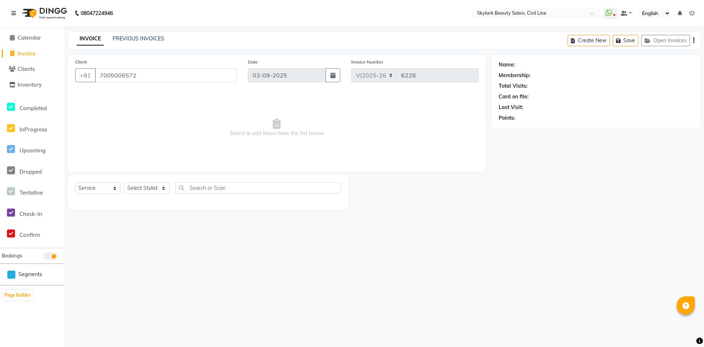
type input "7005006572"
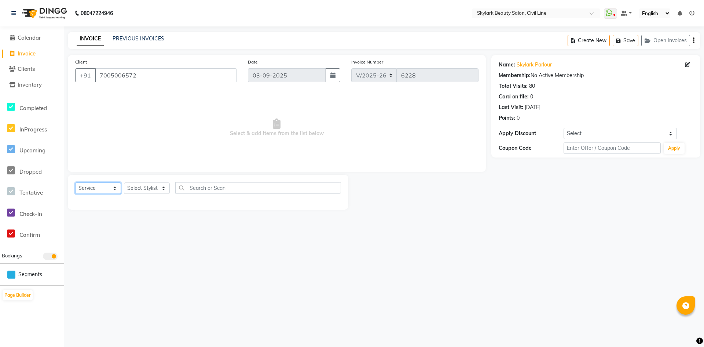
click at [113, 186] on select "Select Service Product Membership Package Voucher Prepaid Gift Card" at bounding box center [98, 187] width 46 height 11
select select "select"
click at [75, 182] on select "Select Service Product Membership Package Voucher Prepaid Gift Card" at bounding box center [98, 187] width 46 height 11
click at [155, 187] on select "Select Stylist aman Ankit GAGAN WAHLA GURWINDER SINGH WASU" at bounding box center [147, 187] width 46 height 11
select select "85071"
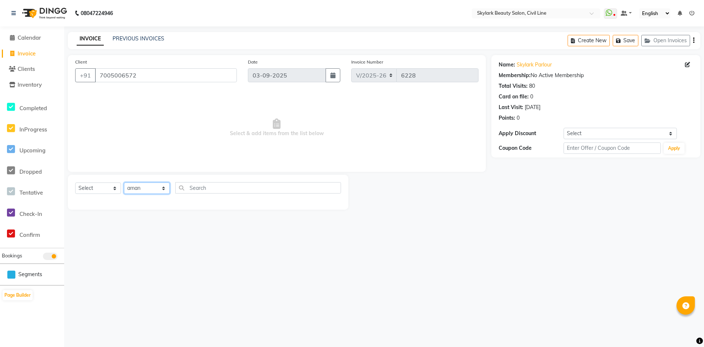
click at [124, 182] on select "Select Stylist aman Ankit GAGAN WAHLA GURWINDER SINGH WASU" at bounding box center [147, 187] width 46 height 11
click at [195, 190] on input "text" at bounding box center [258, 187] width 166 height 11
type input "T"
click at [115, 188] on select "Select Service Product Membership Package Voucher Prepaid Gift Card" at bounding box center [98, 187] width 46 height 11
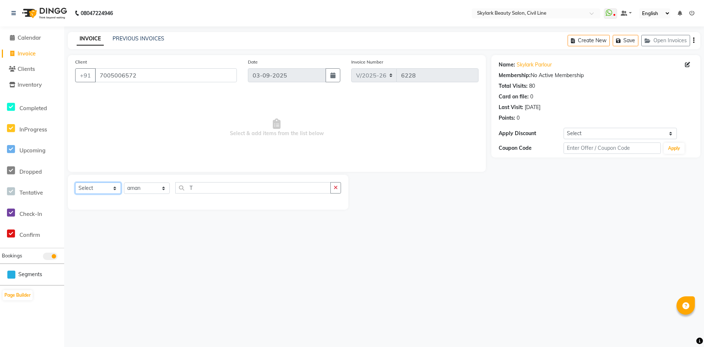
select select "service"
click at [75, 182] on select "Select Service Product Membership Package Voucher Prepaid Gift Card" at bounding box center [98, 187] width 46 height 11
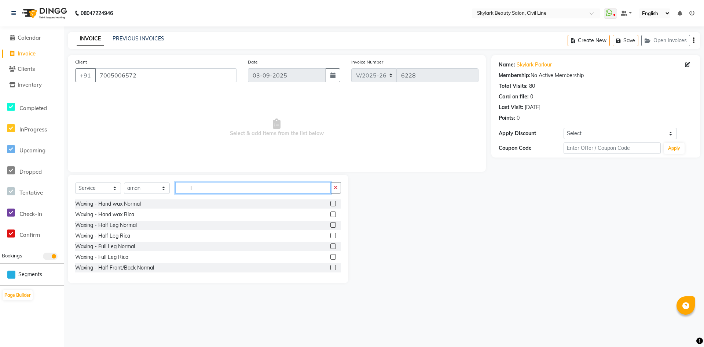
click at [207, 188] on input "T" at bounding box center [252, 187] width 155 height 11
type input "TH"
click at [330, 215] on label at bounding box center [333, 214] width 6 height 6
click at [330, 215] on input "checkbox" at bounding box center [332, 214] width 5 height 5
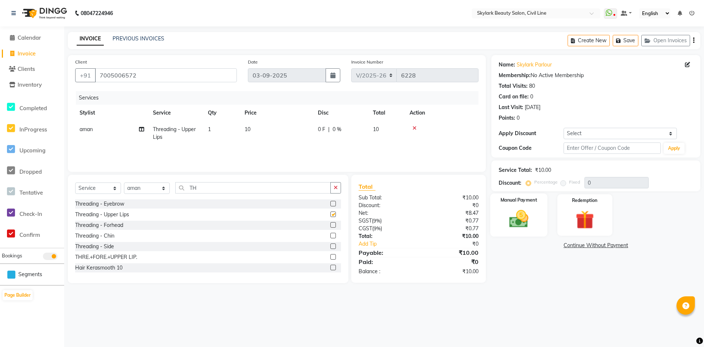
checkbox input "false"
click at [535, 224] on div "Manual Payment" at bounding box center [518, 214] width 57 height 43
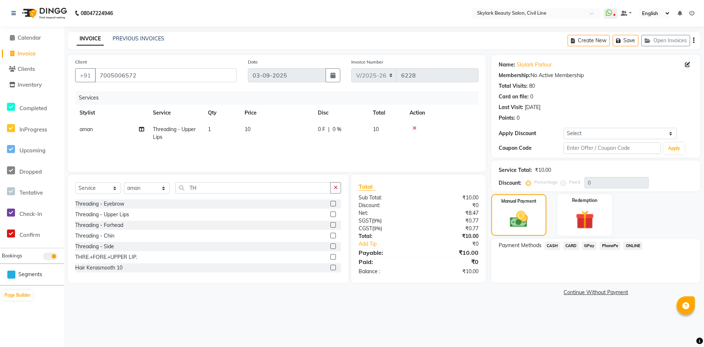
click at [586, 245] on span "GPay" at bounding box center [589, 245] width 15 height 8
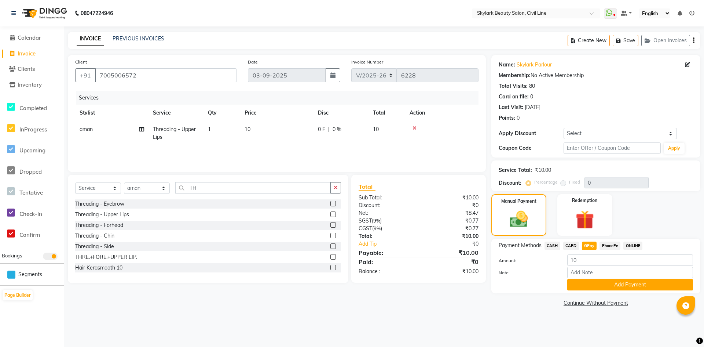
click at [661, 283] on button "Add Payment" at bounding box center [630, 284] width 126 height 11
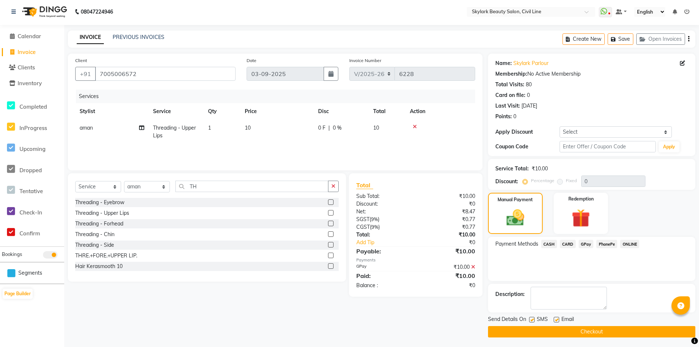
scroll to position [3, 0]
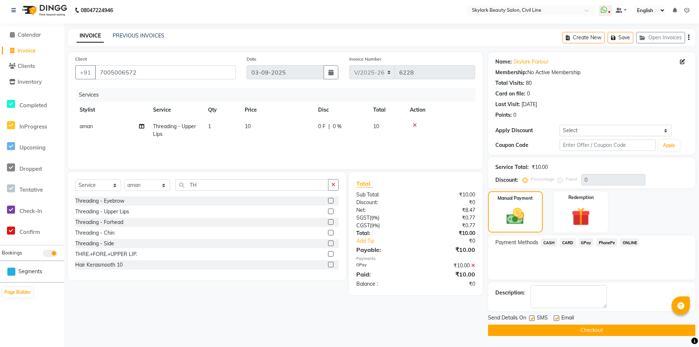
click at [632, 329] on button "Checkout" at bounding box center [591, 329] width 207 height 11
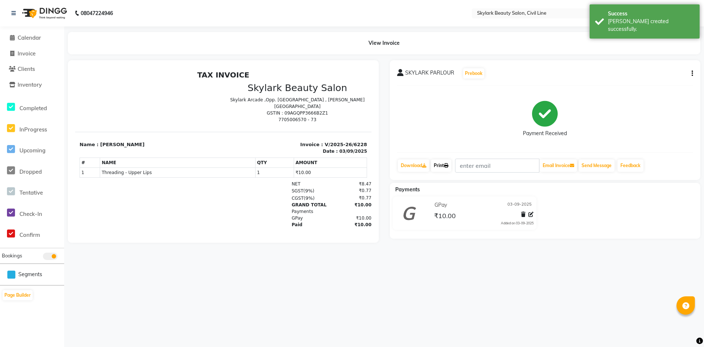
click at [444, 164] on link "Print" at bounding box center [441, 165] width 21 height 12
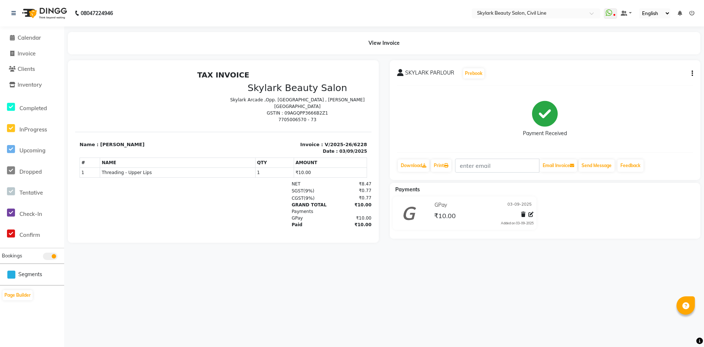
click at [539, 286] on div "08047224946 Select Location × Skylark Beauty Salon, Civil Line WhatsApp Status …" at bounding box center [352, 173] width 704 height 347
click at [38, 37] on span "Calendar" at bounding box center [29, 37] width 23 height 7
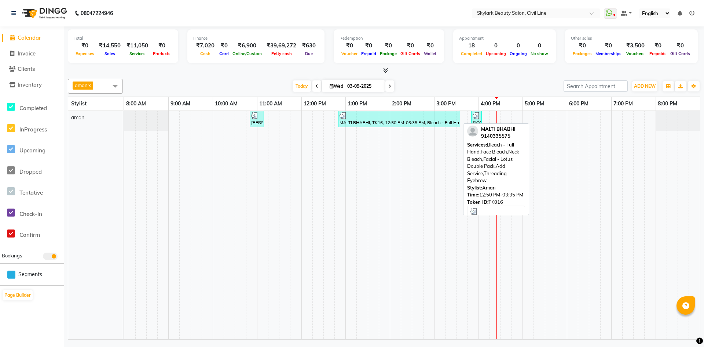
click at [352, 116] on div at bounding box center [399, 115] width 118 height 7
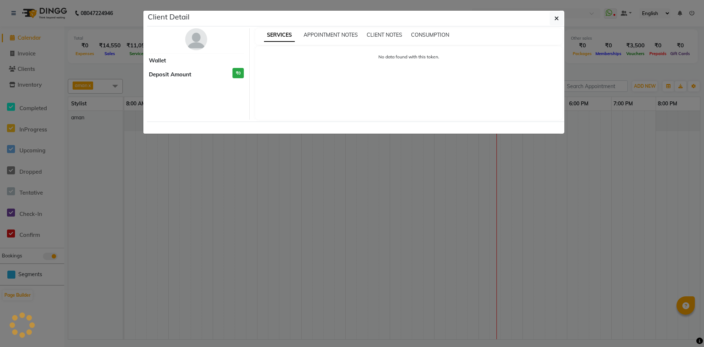
select select "3"
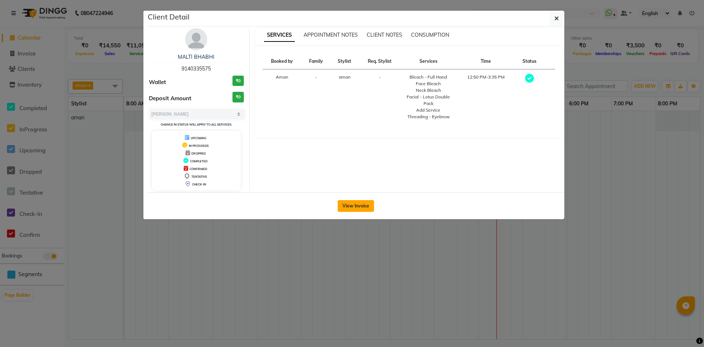
click at [361, 205] on button "View Invoice" at bounding box center [356, 206] width 36 height 12
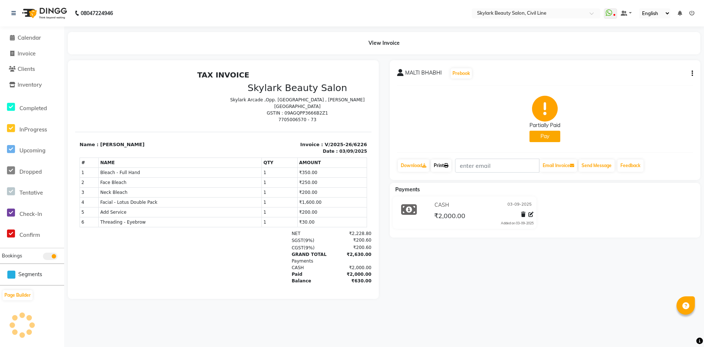
click at [440, 167] on link "Print" at bounding box center [441, 165] width 21 height 12
click at [16, 52] on span at bounding box center [12, 54] width 11 height 8
select select "service"
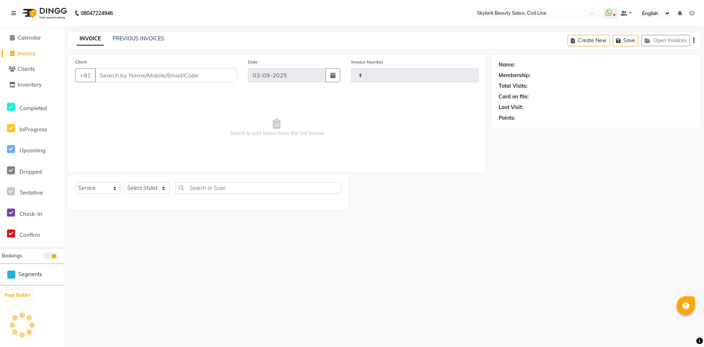
type input "6232"
select select "4588"
click at [145, 186] on select "Select Stylist aman Ankit GAGAN WAHLA GURWINDER SINGH WASU" at bounding box center [147, 187] width 46 height 11
select select "85071"
click at [124, 182] on select "Select Stylist aman Ankit GAGAN WAHLA GURWINDER SINGH WASU" at bounding box center [147, 187] width 46 height 11
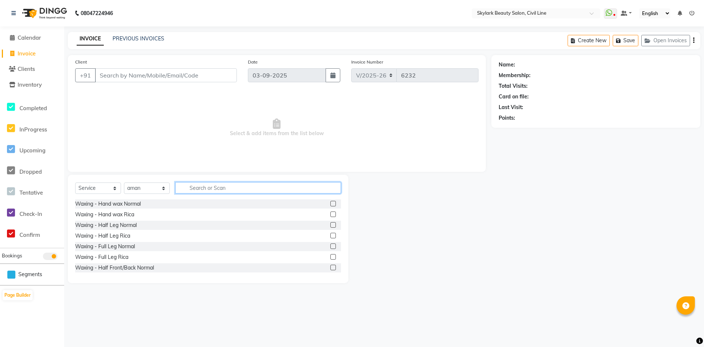
click at [222, 187] on input "text" at bounding box center [258, 187] width 166 height 11
type input "TH"
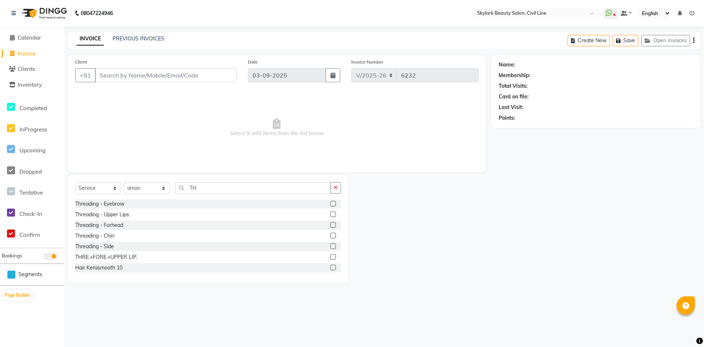
drag, startPoint x: 329, startPoint y: 203, endPoint x: 198, endPoint y: 153, distance: 139.8
click at [330, 202] on label at bounding box center [333, 204] width 6 height 6
click at [330, 202] on input "checkbox" at bounding box center [332, 203] width 5 height 5
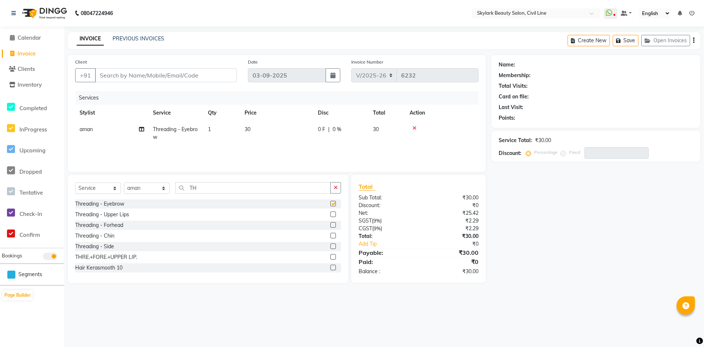
checkbox input "false"
click at [119, 74] on input "Client" at bounding box center [166, 75] width 142 height 14
type input "8"
type input "0"
type input "8127156538"
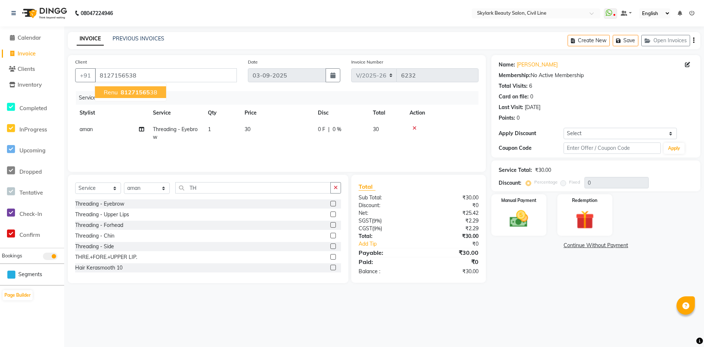
drag, startPoint x: 120, startPoint y: 85, endPoint x: 121, endPoint y: 88, distance: 3.8
click at [121, 88] on ngb-typeahead-window "renu 81271565 38" at bounding box center [131, 92] width 72 height 18
click at [121, 90] on span "81271565" at bounding box center [135, 91] width 29 height 7
drag, startPoint x: 534, startPoint y: 225, endPoint x: 540, endPoint y: 237, distance: 13.0
click at [535, 226] on div "Manual Payment" at bounding box center [518, 214] width 55 height 41
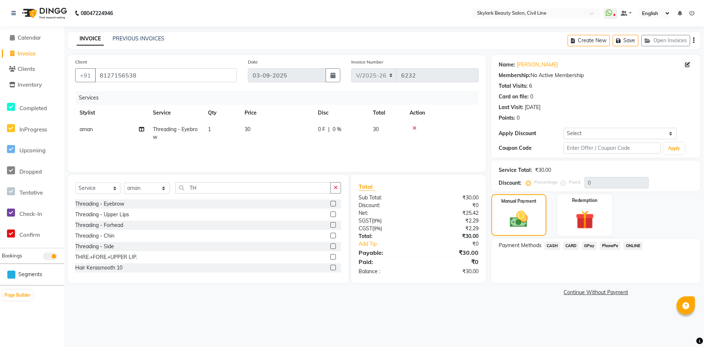
click at [550, 246] on span "CASH" at bounding box center [553, 245] width 16 height 8
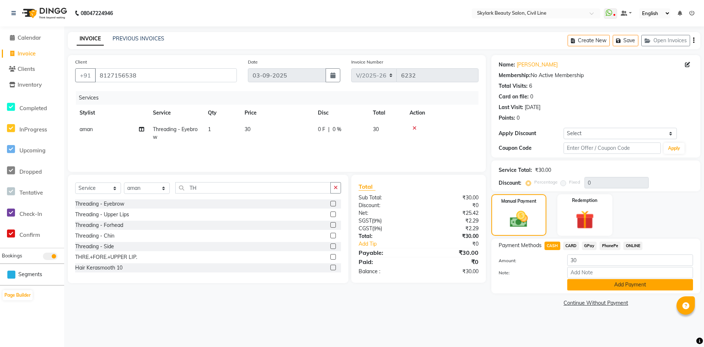
click at [585, 283] on button "Add Payment" at bounding box center [630, 284] width 126 height 11
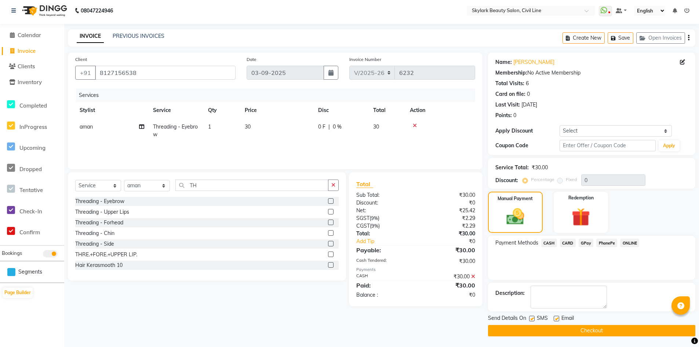
scroll to position [3, 0]
click at [583, 329] on button "Checkout" at bounding box center [591, 329] width 207 height 11
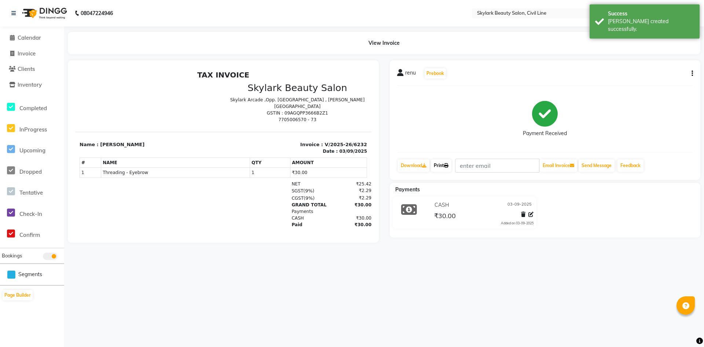
click at [439, 166] on link "Print" at bounding box center [441, 165] width 21 height 12
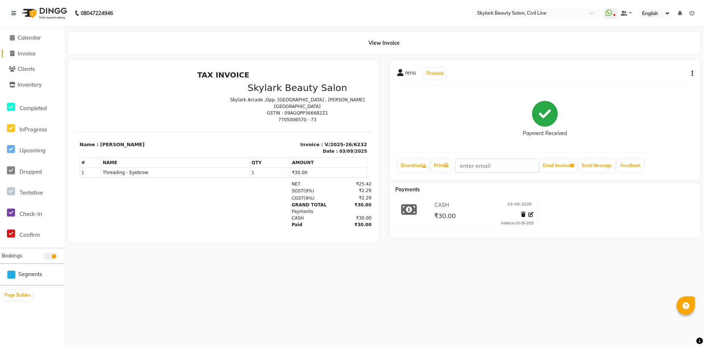
drag, startPoint x: 37, startPoint y: 54, endPoint x: 31, endPoint y: 54, distance: 6.2
click at [37, 54] on link "Invoice" at bounding box center [32, 54] width 61 height 8
select select "service"
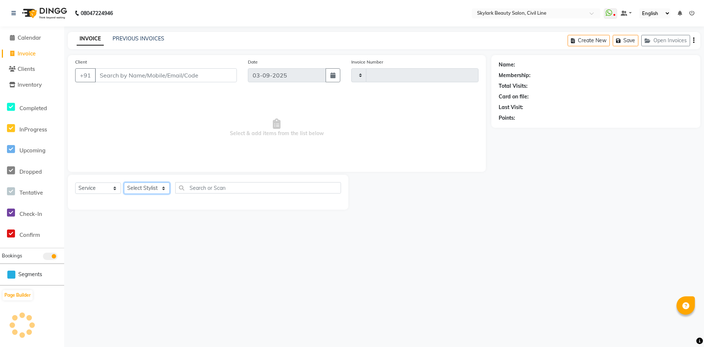
click at [153, 190] on select "Select Stylist" at bounding box center [147, 187] width 46 height 11
type input "6233"
click at [144, 190] on select "Select Stylist" at bounding box center [147, 187] width 46 height 11
select select "4588"
click at [144, 190] on select "Select Stylist aman Ankit GAGAN WAHLA GURWINDER SINGH WASU" at bounding box center [147, 187] width 46 height 11
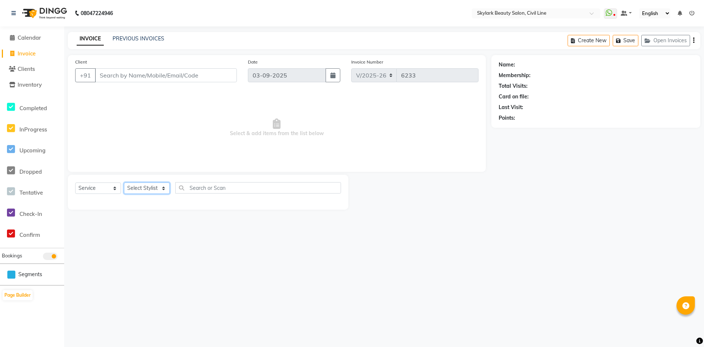
select select "85071"
click at [124, 182] on select "Select Stylist aman Ankit GAGAN WAHLA GURWINDER SINGH WASU" at bounding box center [147, 187] width 46 height 11
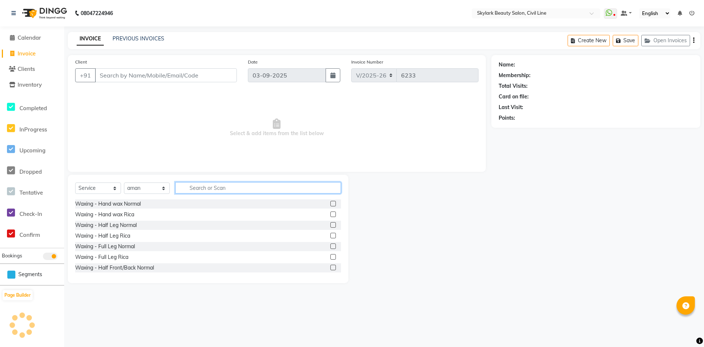
click at [211, 186] on input "text" at bounding box center [258, 187] width 166 height 11
click at [211, 190] on input "text" at bounding box center [258, 187] width 166 height 11
type input "TH"
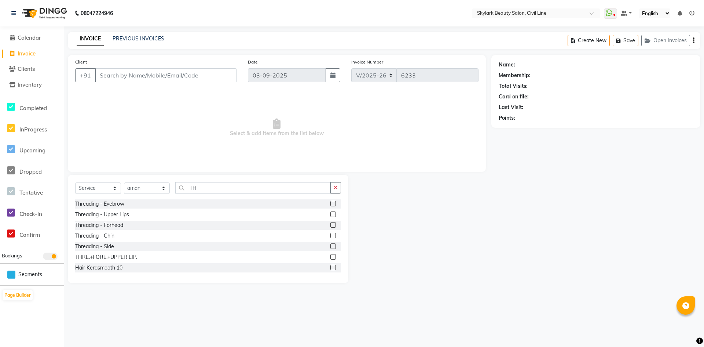
drag, startPoint x: 326, startPoint y: 203, endPoint x: 326, endPoint y: 213, distance: 9.9
click at [330, 204] on label at bounding box center [333, 204] width 6 height 6
click at [330, 204] on input "checkbox" at bounding box center [332, 203] width 5 height 5
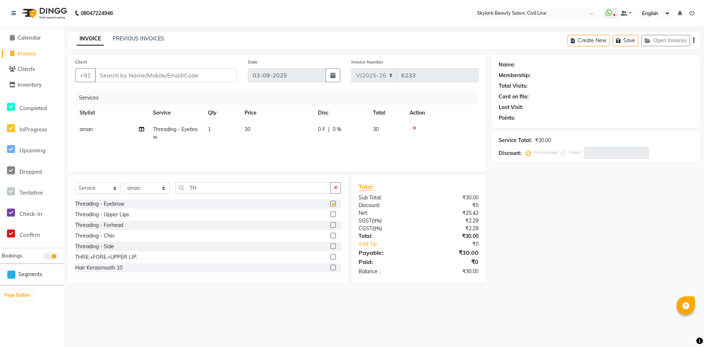
checkbox input "false"
click at [330, 223] on label at bounding box center [333, 225] width 6 height 6
click at [330, 223] on input "checkbox" at bounding box center [332, 225] width 5 height 5
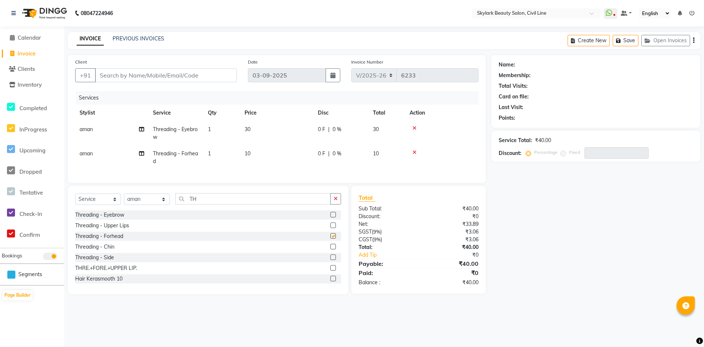
checkbox input "false"
click at [122, 76] on input "Client" at bounding box center [166, 75] width 142 height 14
type input "9"
type input "0"
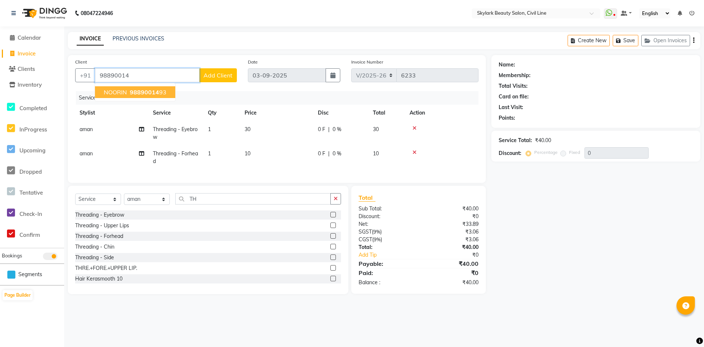
click at [162, 92] on ngb-highlight "98890014 93" at bounding box center [147, 91] width 38 height 7
type input "9889001493"
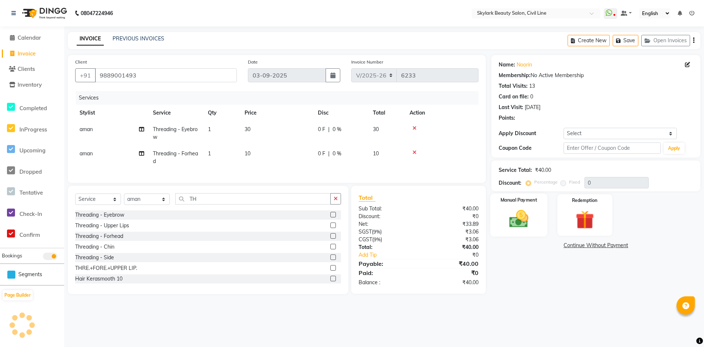
click at [531, 210] on img at bounding box center [519, 219] width 32 height 22
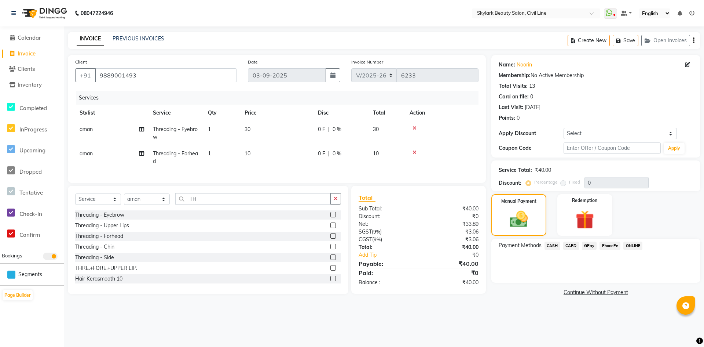
click at [587, 244] on span "GPay" at bounding box center [589, 245] width 15 height 8
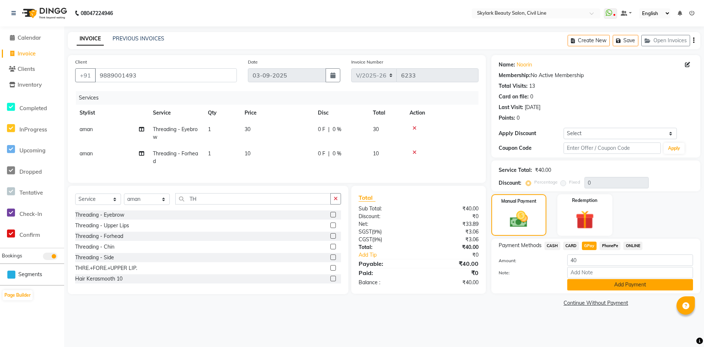
click at [614, 287] on button "Add Payment" at bounding box center [630, 284] width 126 height 11
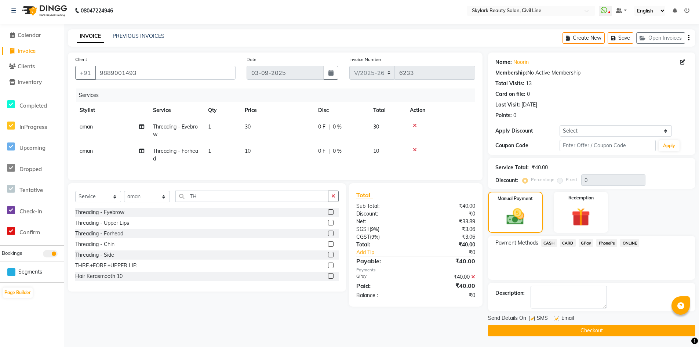
scroll to position [3, 0]
click at [623, 332] on button "Checkout" at bounding box center [591, 329] width 207 height 11
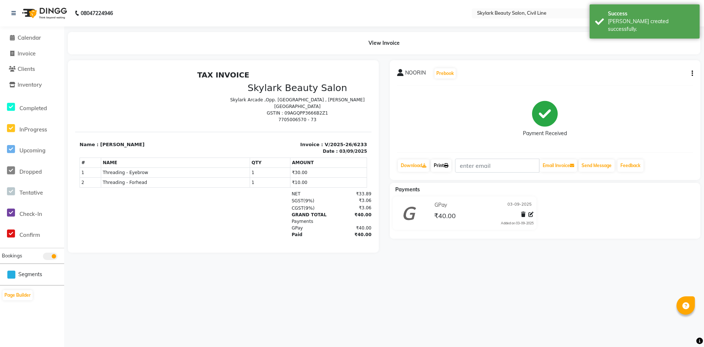
click at [444, 162] on link "Print" at bounding box center [441, 165] width 21 height 12
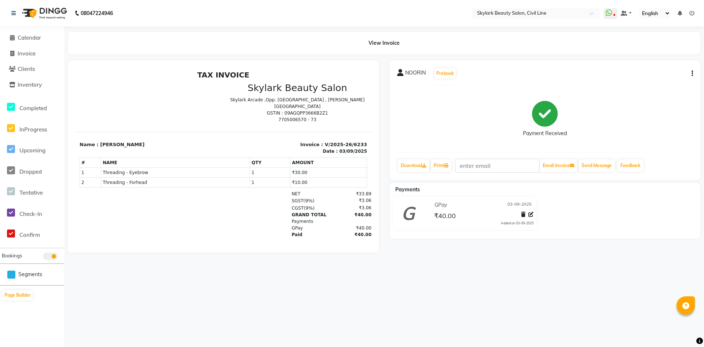
click at [136, 78] on h2 "TAX INVOICE" at bounding box center [224, 74] width 288 height 9
click at [32, 37] on span "Calendar" at bounding box center [29, 37] width 23 height 7
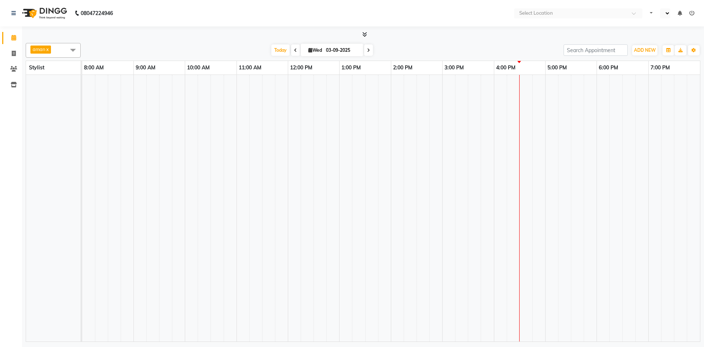
select select "en"
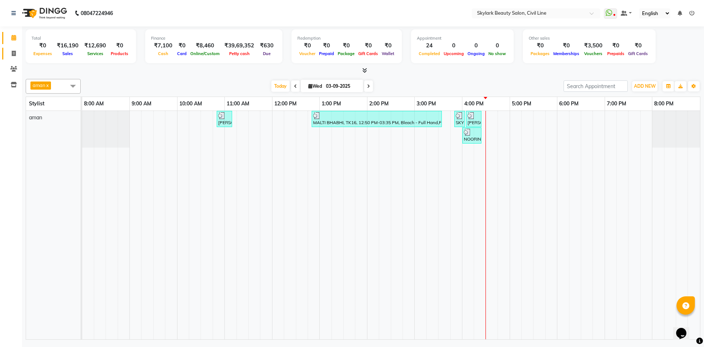
click at [15, 59] on link "Invoice" at bounding box center [11, 54] width 18 height 12
select select "service"
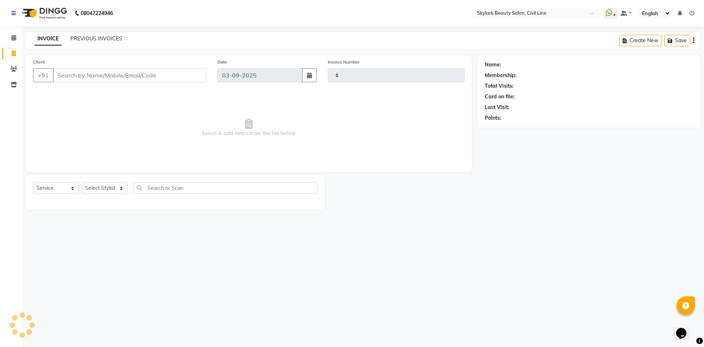
type input "6235"
select select "4588"
click at [106, 43] on div "INVOICE PREVIOUS INVOICES" at bounding box center [78, 39] width 105 height 8
click at [107, 190] on select "Select Stylist aman Ankit GAGAN WAHLA GURWINDER SINGH WASU" at bounding box center [105, 187] width 46 height 11
select select "85071"
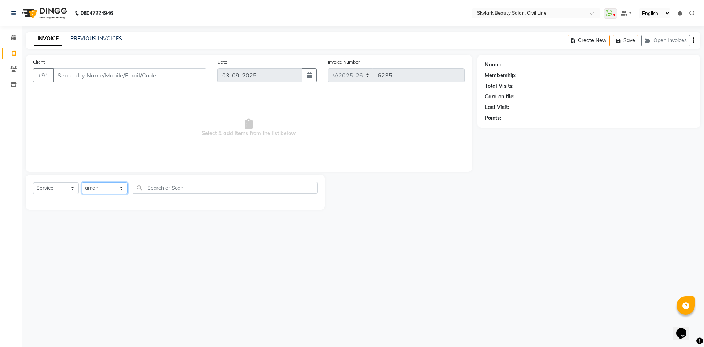
click at [82, 182] on select "Select Stylist aman Ankit GAGAN WAHLA GURWINDER SINGH WASU" at bounding box center [105, 187] width 46 height 11
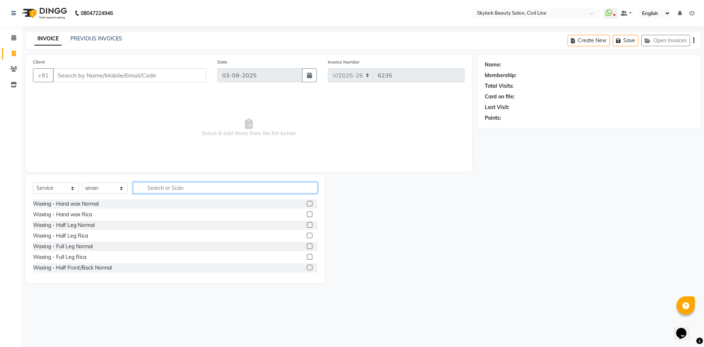
click at [167, 189] on input "text" at bounding box center [225, 187] width 184 height 11
type input "TH"
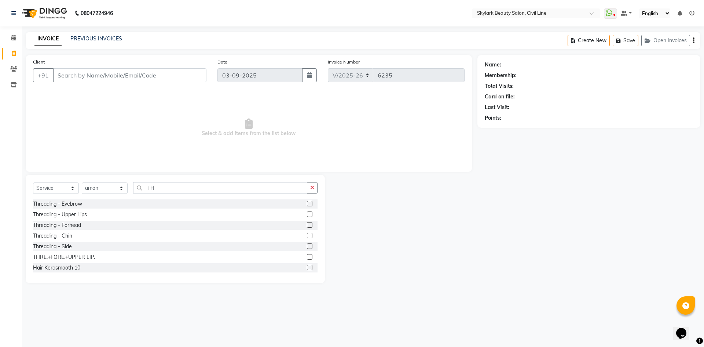
drag, startPoint x: 305, startPoint y: 204, endPoint x: 304, endPoint y: 216, distance: 11.8
click at [307, 207] on div at bounding box center [309, 205] width 5 height 8
click at [307, 225] on label at bounding box center [310, 225] width 6 height 6
click at [307, 225] on input "checkbox" at bounding box center [309, 225] width 5 height 5
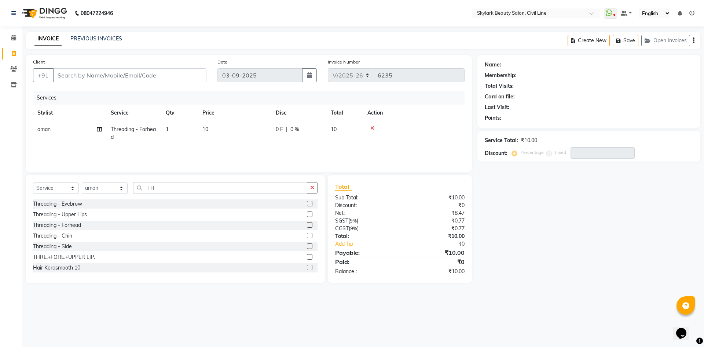
click at [307, 226] on label at bounding box center [310, 225] width 6 height 6
click at [307, 226] on input "checkbox" at bounding box center [309, 225] width 5 height 5
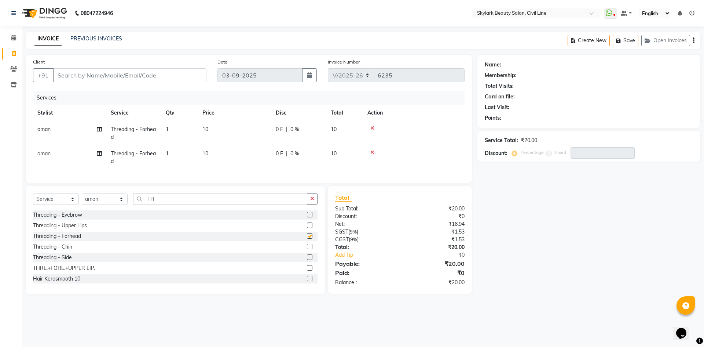
checkbox input "false"
drag, startPoint x: 306, startPoint y: 219, endPoint x: 307, endPoint y: 208, distance: 11.1
click at [307, 217] on label at bounding box center [310, 215] width 6 height 6
click at [307, 217] on input "checkbox" at bounding box center [309, 214] width 5 height 5
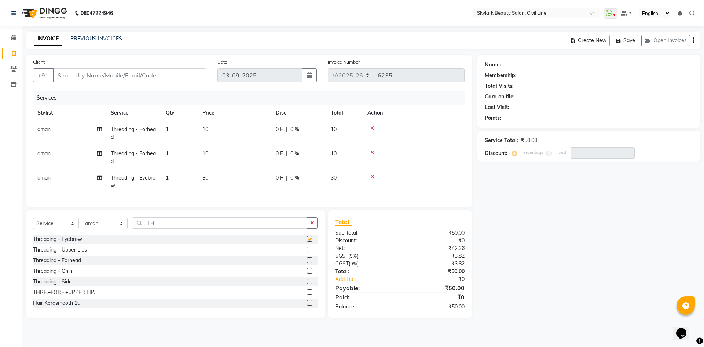
checkbox input "false"
click at [372, 126] on icon at bounding box center [372, 127] width 4 height 5
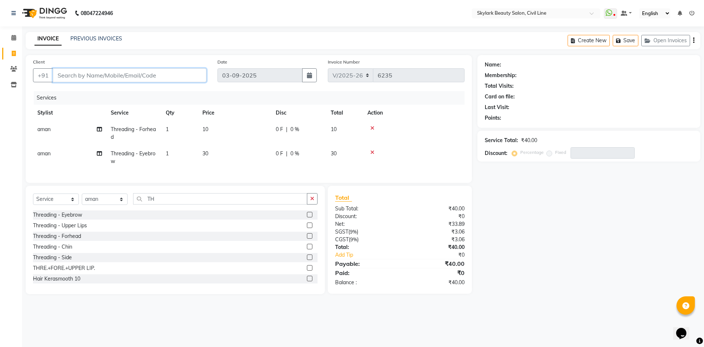
click at [81, 77] on input "Client" at bounding box center [130, 75] width 154 height 14
type input "7"
type input "0"
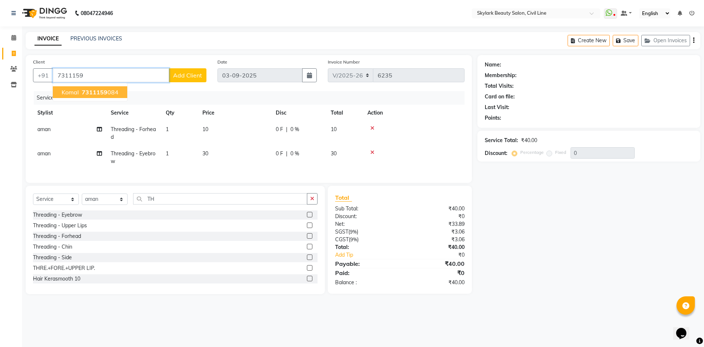
click at [94, 90] on span "7311159" at bounding box center [95, 91] width 26 height 7
type input "7311159084"
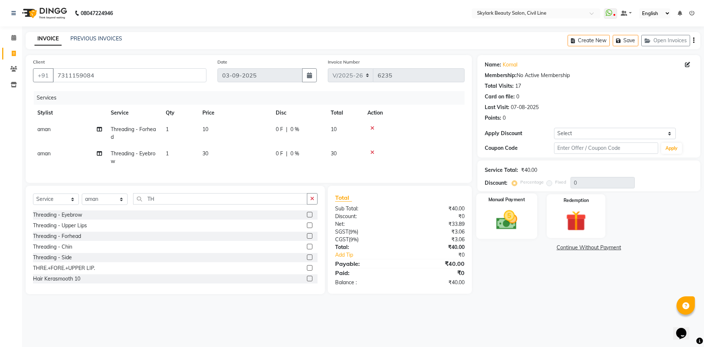
click at [523, 206] on div "Manual Payment" at bounding box center [506, 215] width 61 height 45
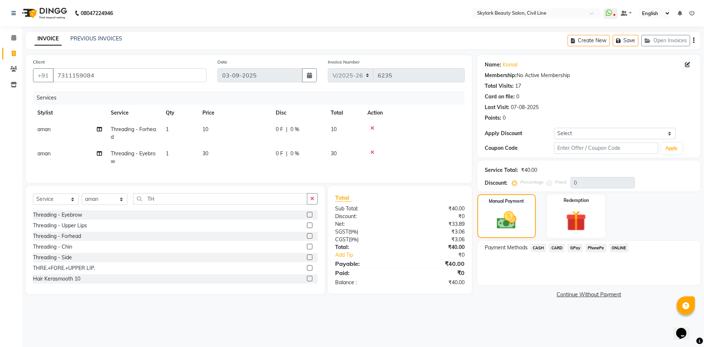
click at [538, 247] on span "CASH" at bounding box center [539, 248] width 16 height 8
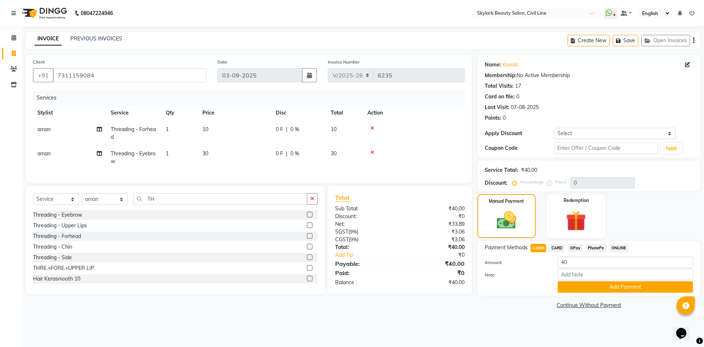
drag, startPoint x: 587, startPoint y: 286, endPoint x: 593, endPoint y: 286, distance: 5.5
click at [588, 286] on button "Add Payment" at bounding box center [625, 286] width 135 height 11
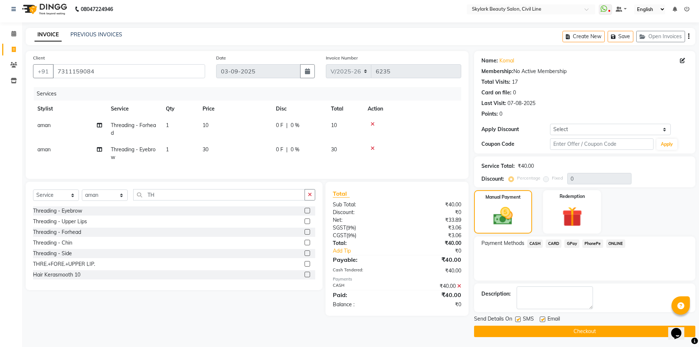
scroll to position [5, 0]
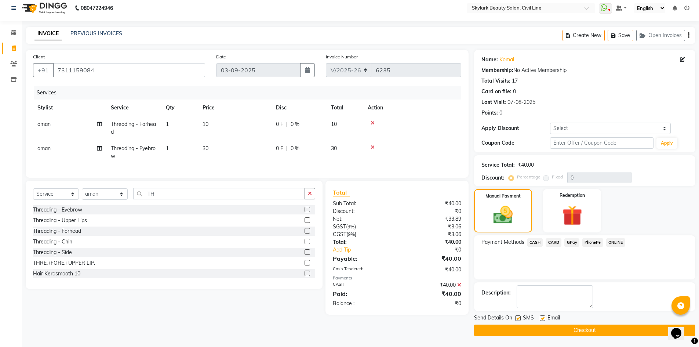
click at [597, 326] on button "Checkout" at bounding box center [584, 329] width 221 height 11
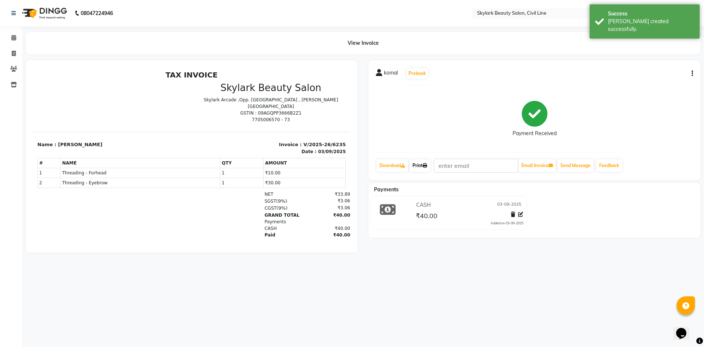
click at [422, 165] on link "Print" at bounding box center [420, 165] width 21 height 12
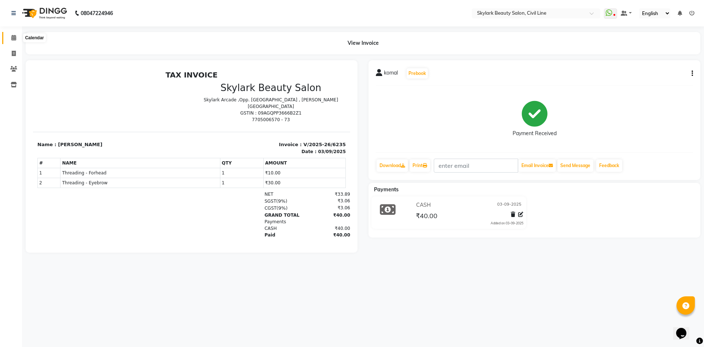
click at [14, 40] on icon at bounding box center [13, 38] width 5 height 6
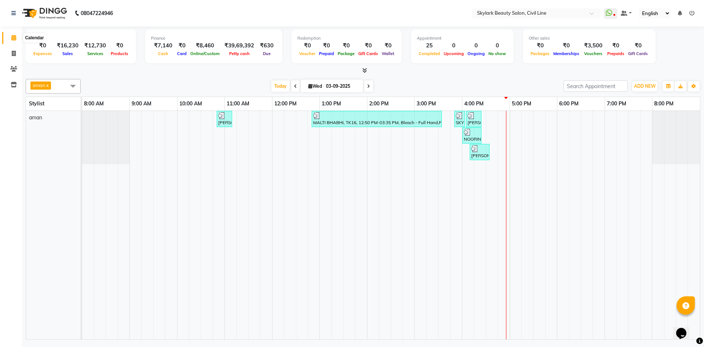
click at [16, 39] on icon at bounding box center [13, 38] width 5 height 6
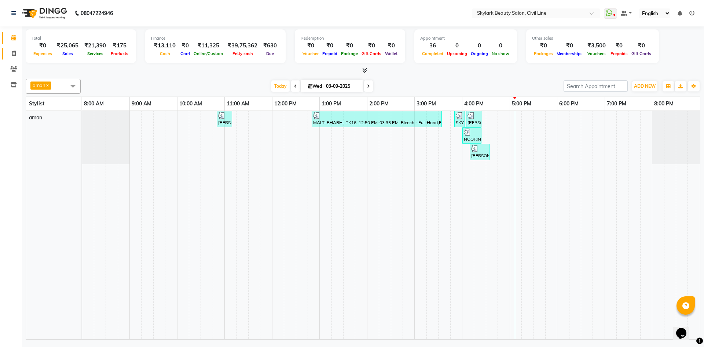
click at [12, 58] on link "Invoice" at bounding box center [11, 54] width 18 height 12
select select "service"
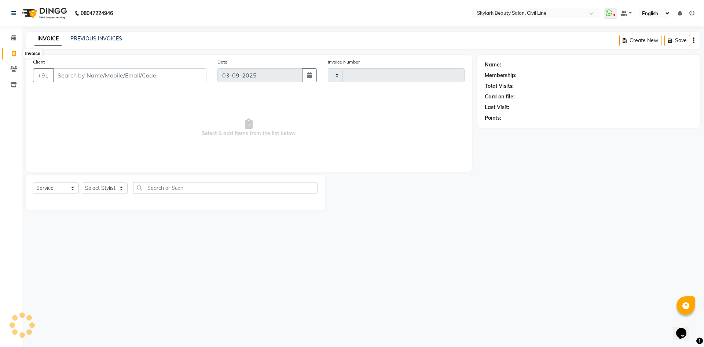
type input "6243"
select select "4588"
click at [109, 187] on select "Select Stylist aman Ankit GAGAN WAHLA GURWINDER SINGH WASU" at bounding box center [105, 187] width 46 height 11
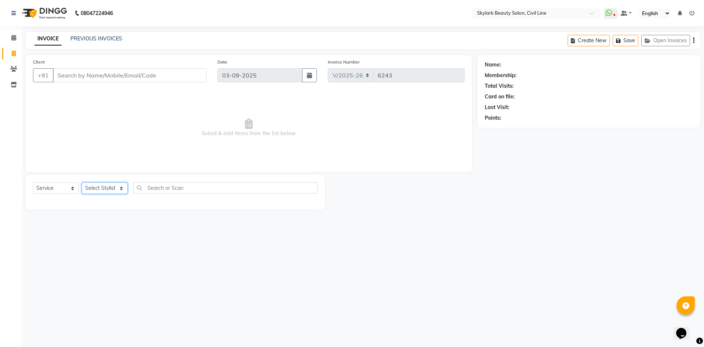
click at [82, 182] on select "Select Stylist aman Ankit GAGAN WAHLA GURWINDER SINGH WASU" at bounding box center [105, 187] width 46 height 11
click at [180, 183] on input "text" at bounding box center [225, 187] width 184 height 11
type input "EYE"
click at [112, 186] on select "Select Stylist aman Ankit GAGAN WAHLA GURWINDER SINGH WASU" at bounding box center [105, 187] width 46 height 11
select select "85071"
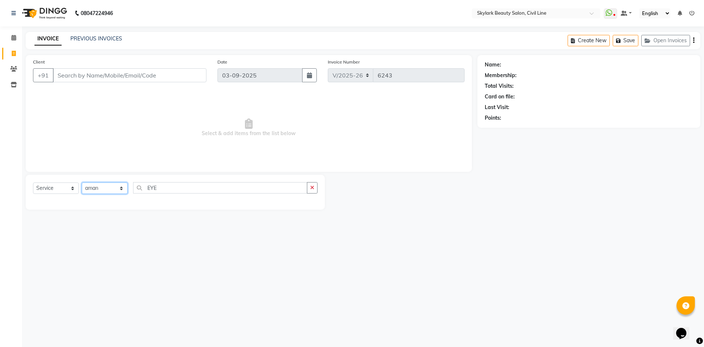
click at [82, 182] on select "Select Stylist aman Ankit GAGAN WAHLA GURWINDER SINGH WASU" at bounding box center [105, 187] width 46 height 11
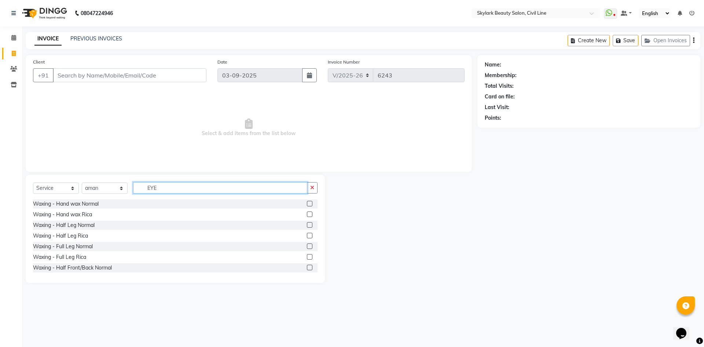
click at [237, 191] on input "EYE" at bounding box center [220, 187] width 174 height 11
type input "EY"
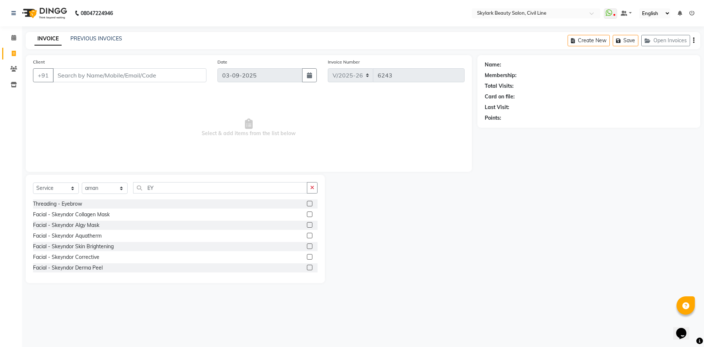
click at [307, 203] on label at bounding box center [310, 204] width 6 height 6
click at [307, 203] on input "checkbox" at bounding box center [309, 203] width 5 height 5
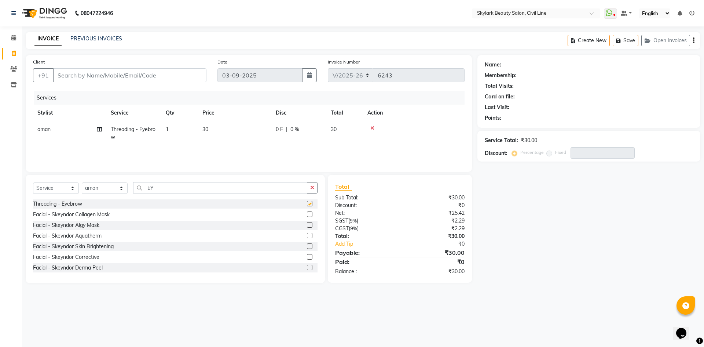
checkbox input "false"
click at [178, 128] on td "1" at bounding box center [179, 133] width 37 height 24
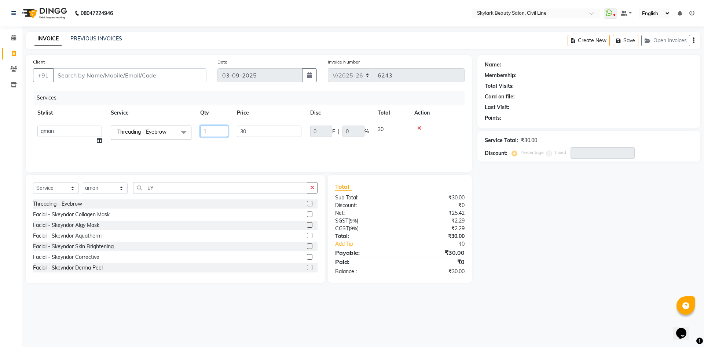
click at [221, 132] on input "1" at bounding box center [214, 130] width 28 height 11
type input "2"
drag, startPoint x: 261, startPoint y: 167, endPoint x: 254, endPoint y: 156, distance: 13.3
click at [261, 167] on div "Client +91 Date 03-09-2025 Invoice Number V/2025 V/2025-26 6243 Services Stylis…" at bounding box center [249, 113] width 446 height 117
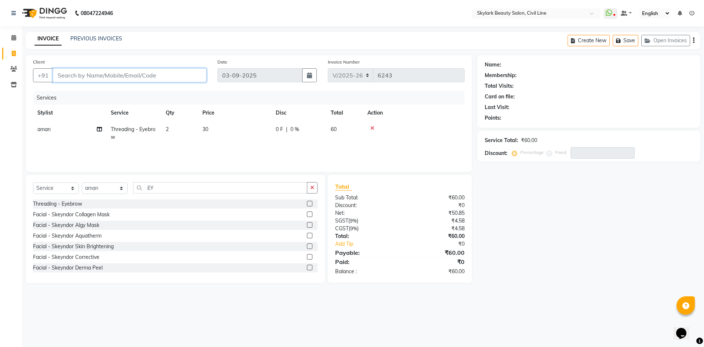
click at [149, 75] on input "Client" at bounding box center [130, 75] width 154 height 14
type input "6"
type input "0"
type input "6"
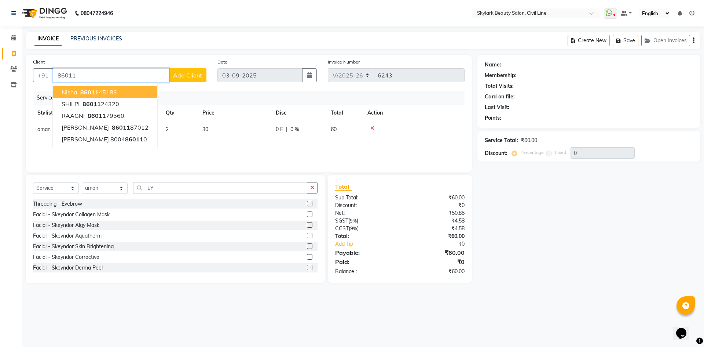
click at [102, 92] on ngb-highlight "86011 45183" at bounding box center [98, 91] width 38 height 7
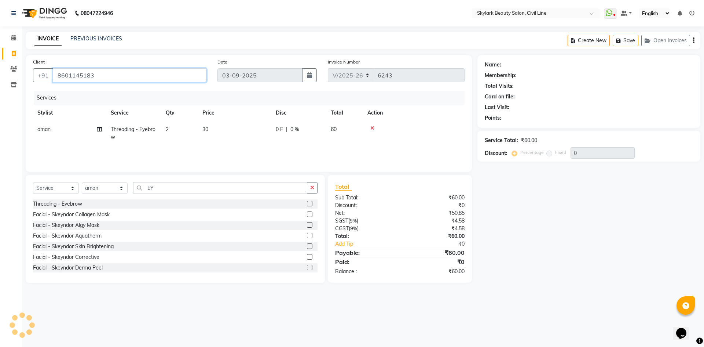
type input "8601145183"
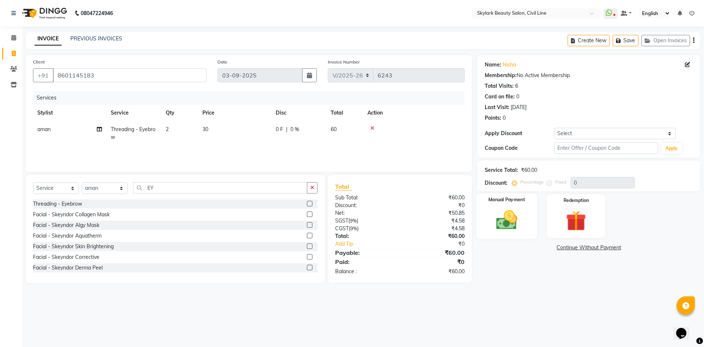
click at [510, 218] on img at bounding box center [507, 220] width 34 height 24
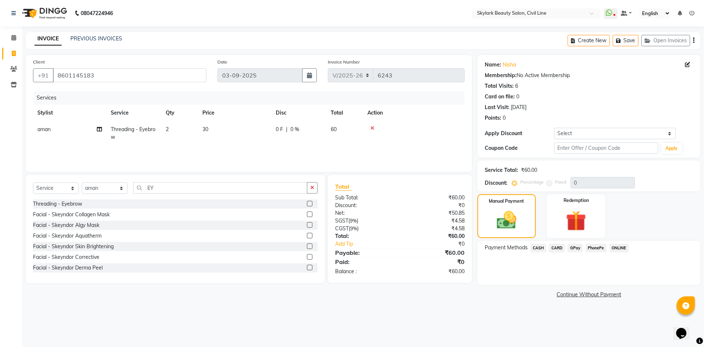
click at [541, 251] on span "CASH" at bounding box center [539, 248] width 16 height 8
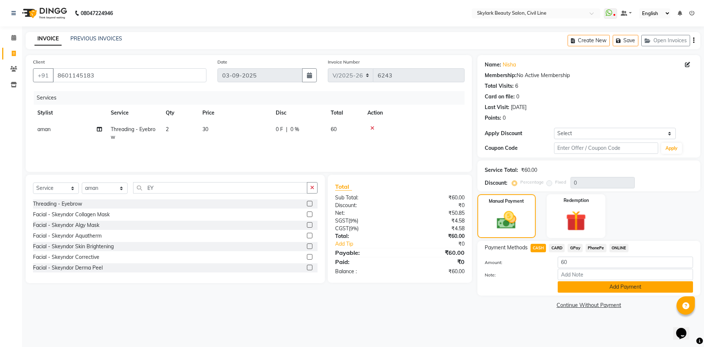
click at [567, 290] on button "Add Payment" at bounding box center [625, 286] width 135 height 11
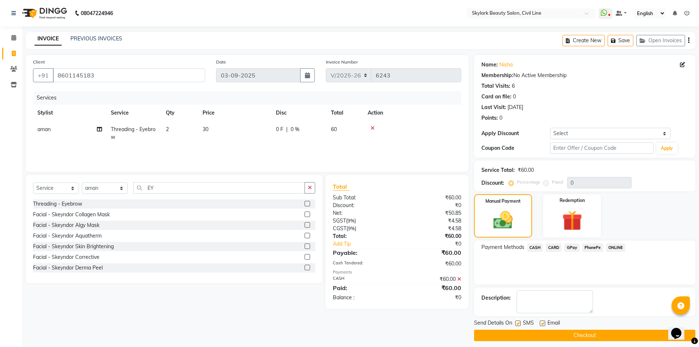
click at [607, 333] on button "Checkout" at bounding box center [584, 334] width 221 height 11
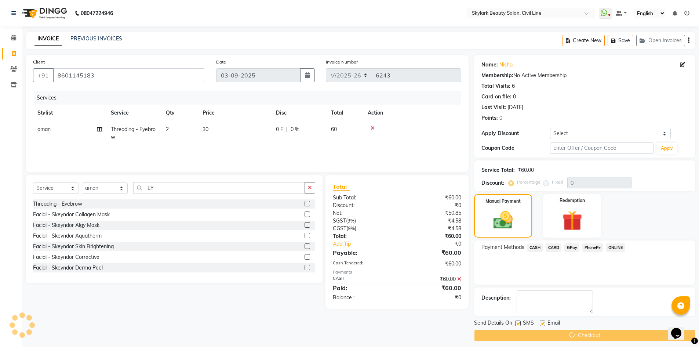
scroll to position [3, 0]
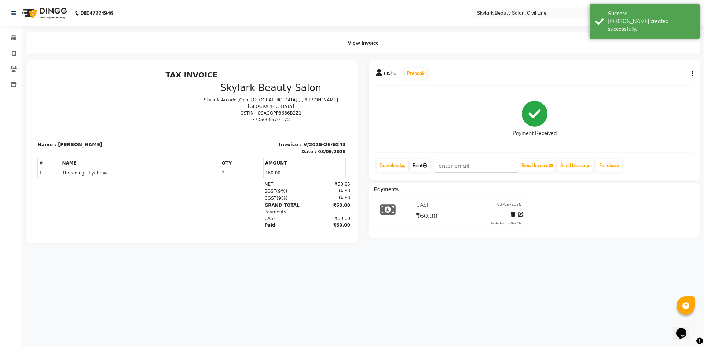
click at [416, 165] on link "Print" at bounding box center [420, 165] width 21 height 12
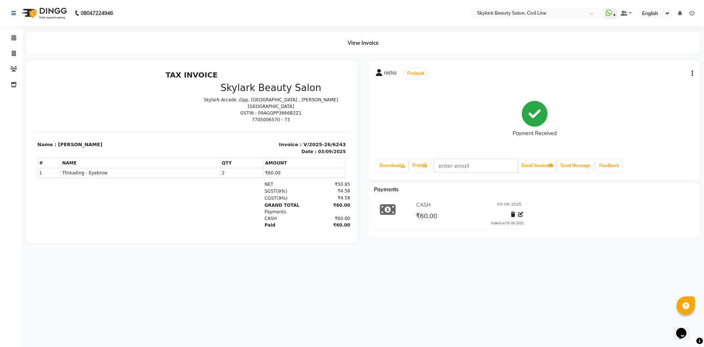
click at [18, 32] on li "Calendar" at bounding box center [11, 38] width 22 height 16
click at [14, 35] on icon at bounding box center [13, 38] width 5 height 6
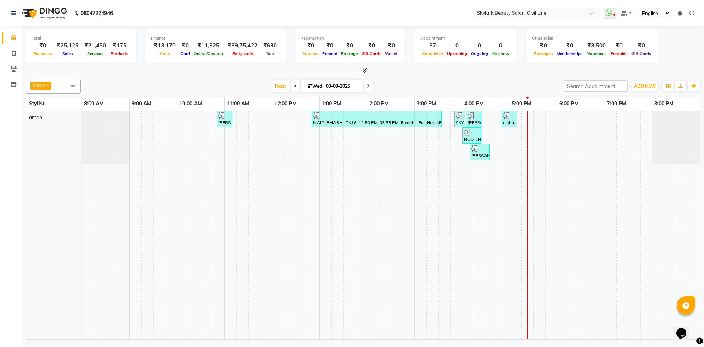
click at [531, 139] on div "pooja singh, TK01, 10:50 AM-11:10 AM, Threading - Eyebrow MALTI BHABHI, TK16, 1…" at bounding box center [391, 225] width 618 height 228
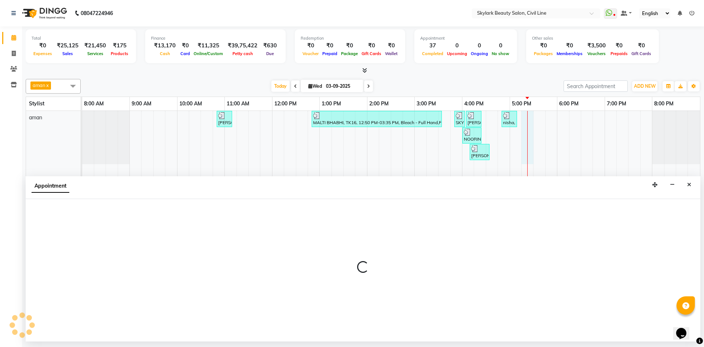
select select "85071"
select select "tentative"
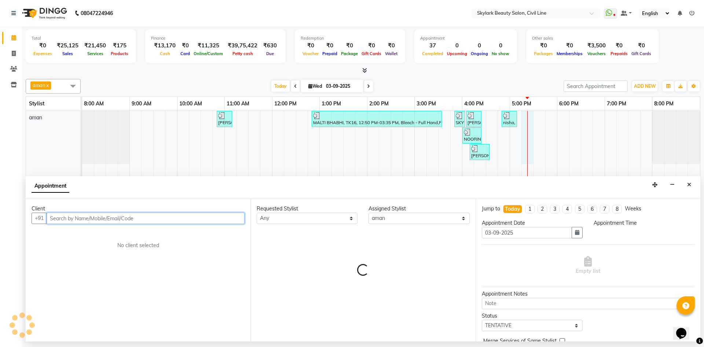
select select "1035"
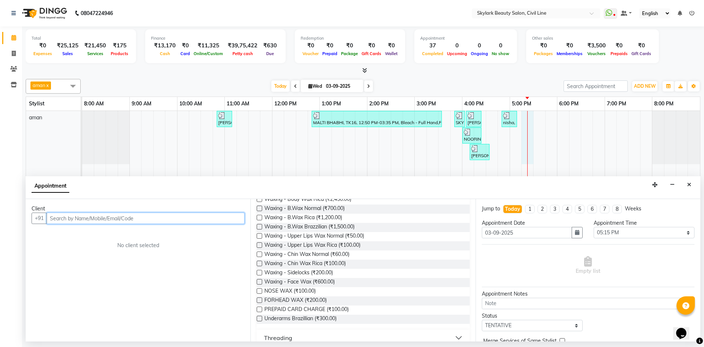
scroll to position [257, 0]
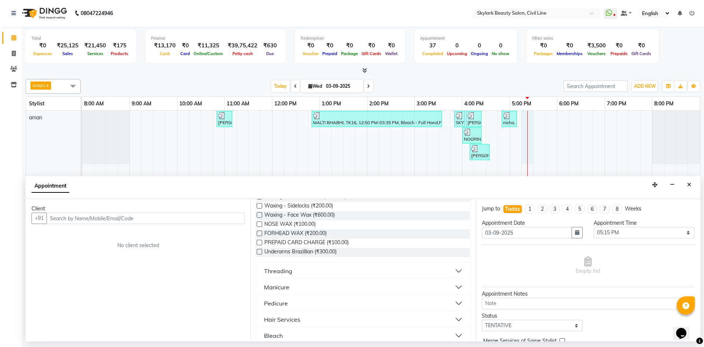
click at [291, 266] on button "Threading" at bounding box center [363, 270] width 207 height 13
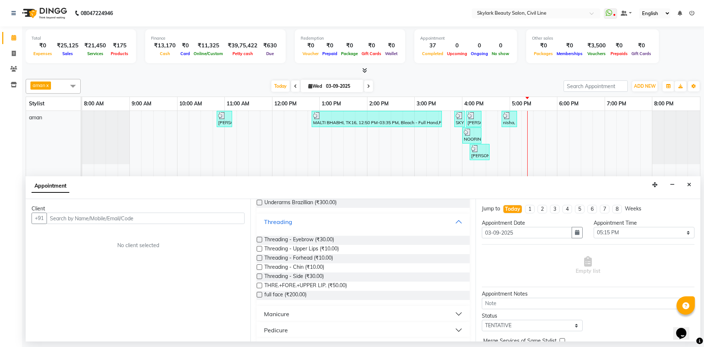
scroll to position [367, 0]
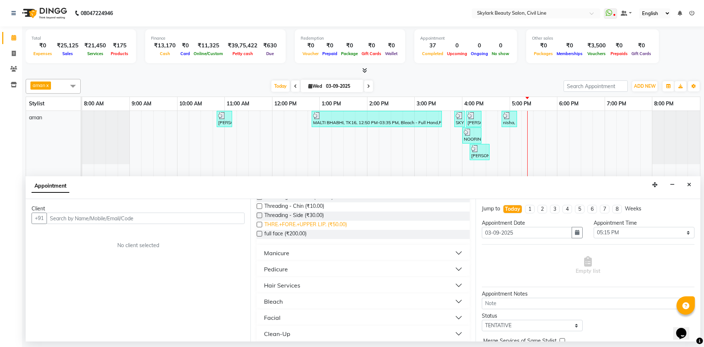
click at [343, 221] on span "THRE.+FORE.+UPPER LIP. (₹50.00)" at bounding box center [305, 224] width 83 height 9
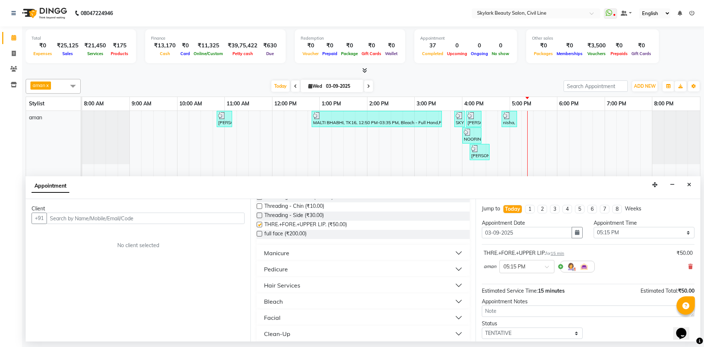
checkbox input "false"
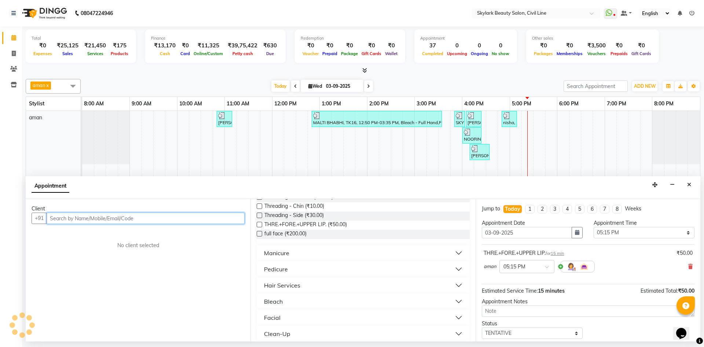
click at [84, 219] on input "text" at bounding box center [146, 217] width 198 height 11
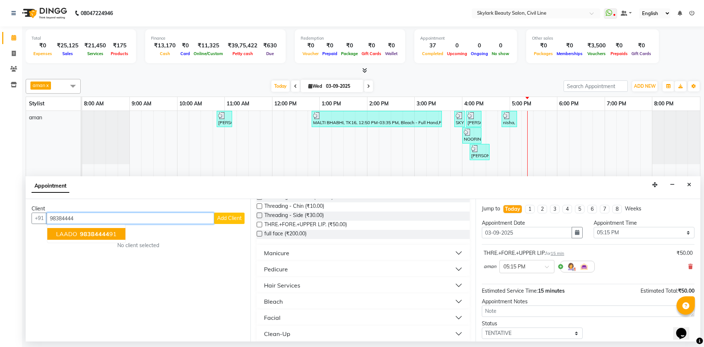
click at [103, 234] on span "98384444" at bounding box center [94, 233] width 29 height 7
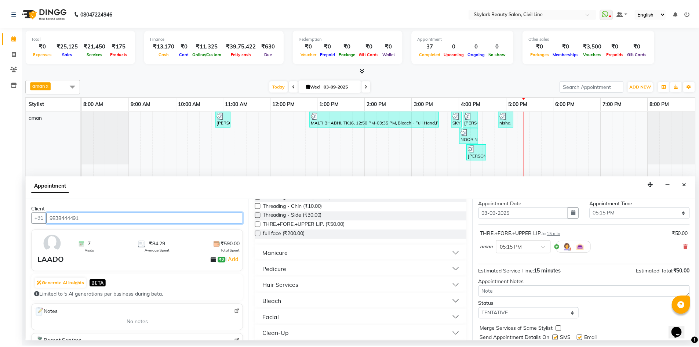
scroll to position [44, 0]
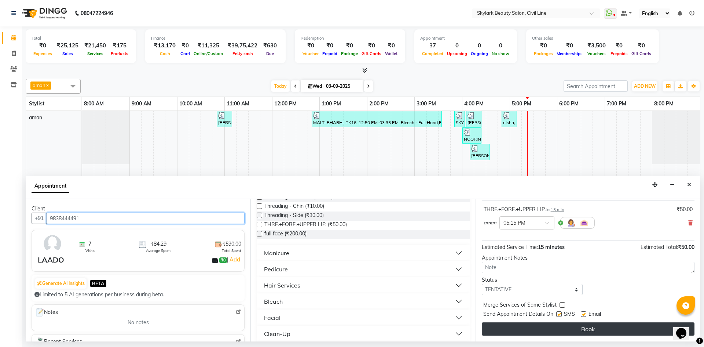
type input "9838444491"
drag, startPoint x: 584, startPoint y: 327, endPoint x: 581, endPoint y: 319, distance: 9.4
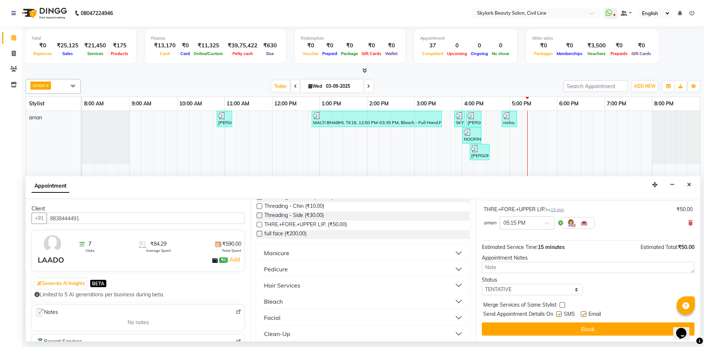
click at [581, 326] on button "Book" at bounding box center [588, 328] width 213 height 13
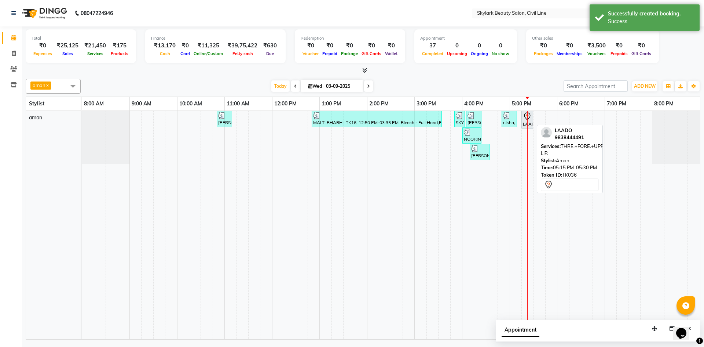
click at [532, 122] on div at bounding box center [532, 119] width 3 height 17
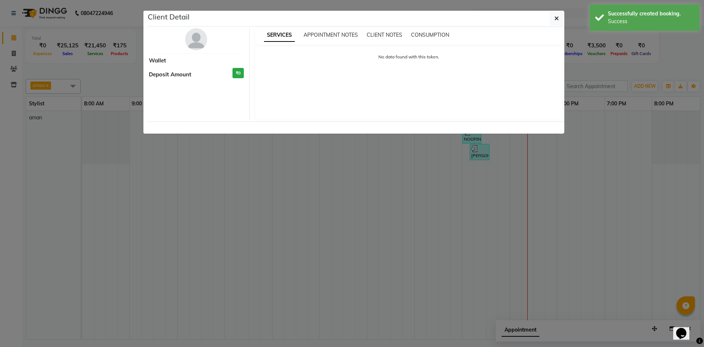
select select "7"
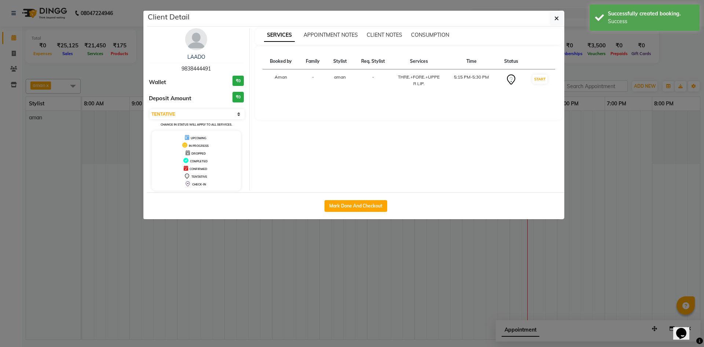
drag, startPoint x: 360, startPoint y: 204, endPoint x: 535, endPoint y: 190, distance: 175.1
click at [362, 206] on button "Mark Done And Checkout" at bounding box center [356, 206] width 63 height 12
select select "service"
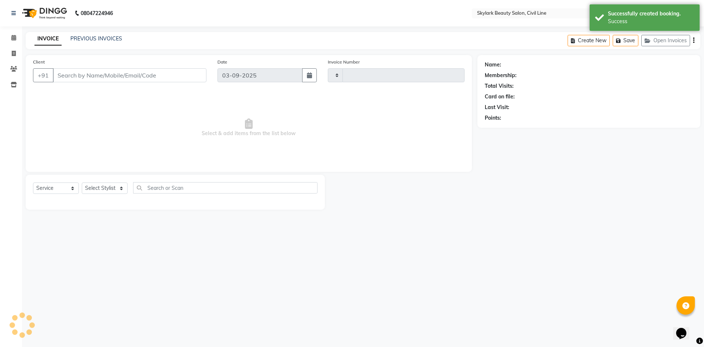
type input "9838444491"
select select "85071"
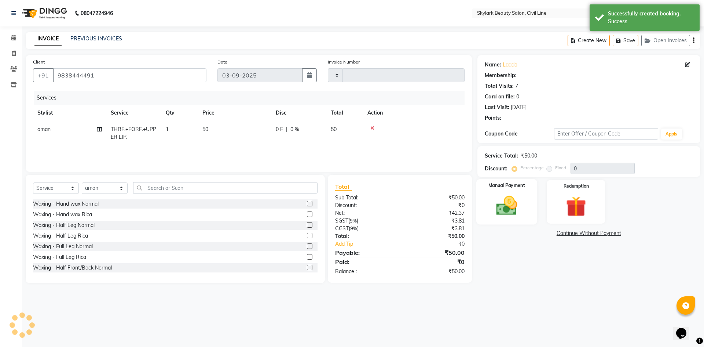
type input "6246"
select select "4588"
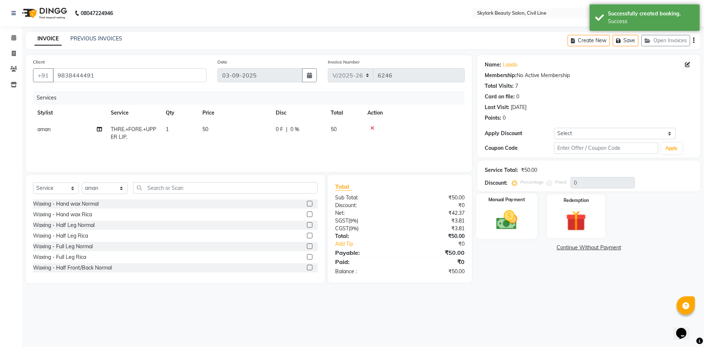
click at [516, 229] on img at bounding box center [507, 220] width 34 height 24
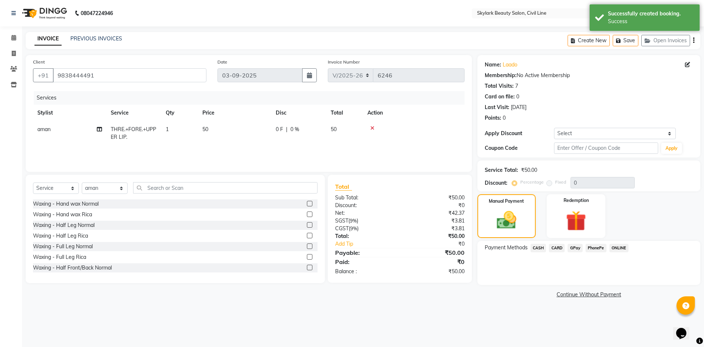
drag, startPoint x: 537, startPoint y: 249, endPoint x: 550, endPoint y: 265, distance: 20.7
click at [540, 252] on div "CASH" at bounding box center [537, 249] width 19 height 10
click at [536, 245] on span "CASH" at bounding box center [539, 248] width 16 height 8
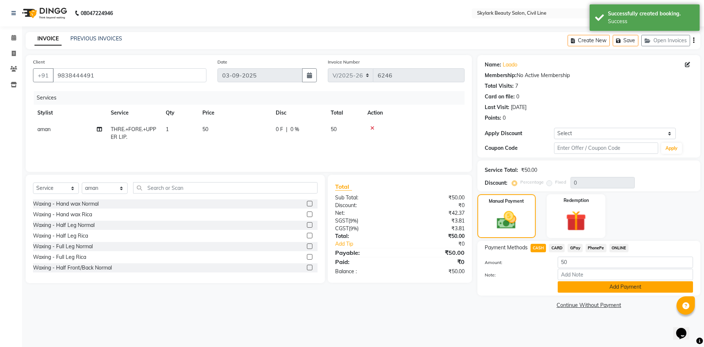
click at [578, 287] on button "Add Payment" at bounding box center [625, 286] width 135 height 11
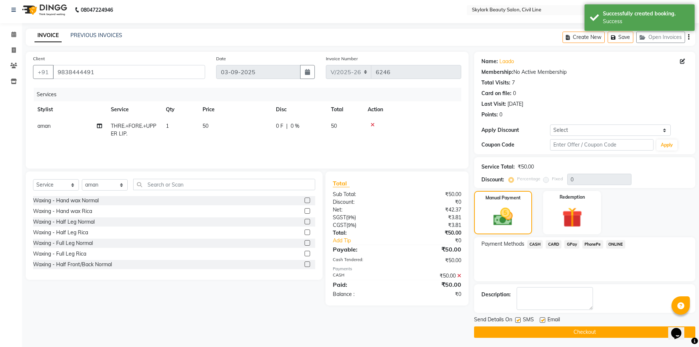
scroll to position [5, 0]
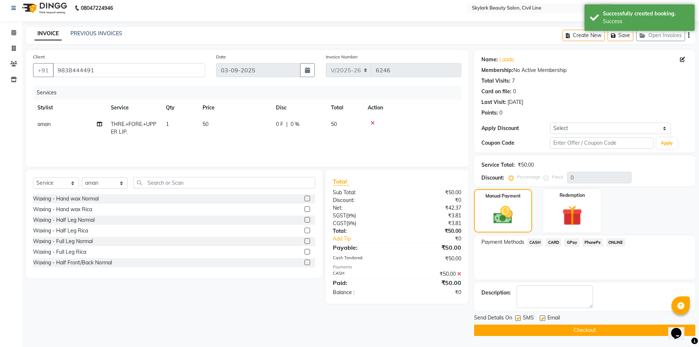
click at [567, 328] on button "Checkout" at bounding box center [584, 329] width 221 height 11
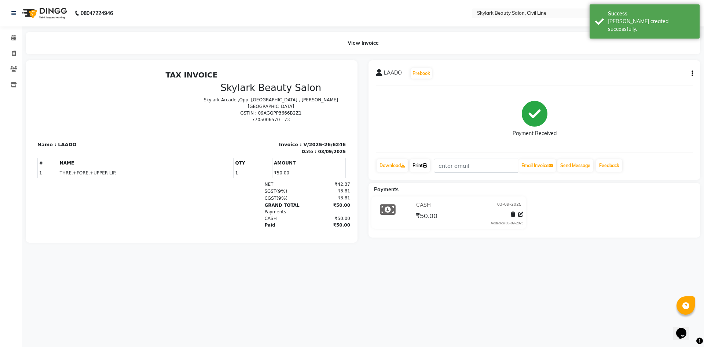
click at [416, 165] on link "Print" at bounding box center [420, 165] width 21 height 12
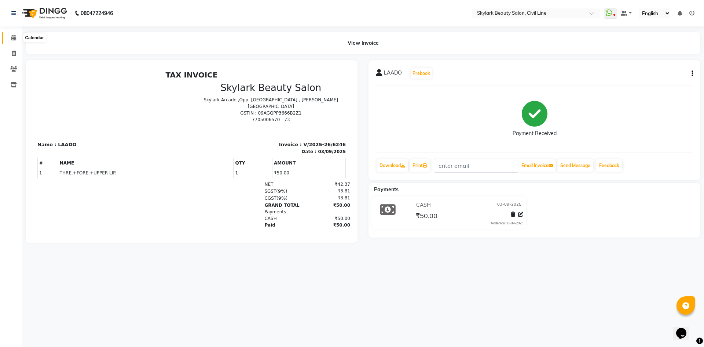
click at [15, 38] on icon at bounding box center [13, 38] width 5 height 6
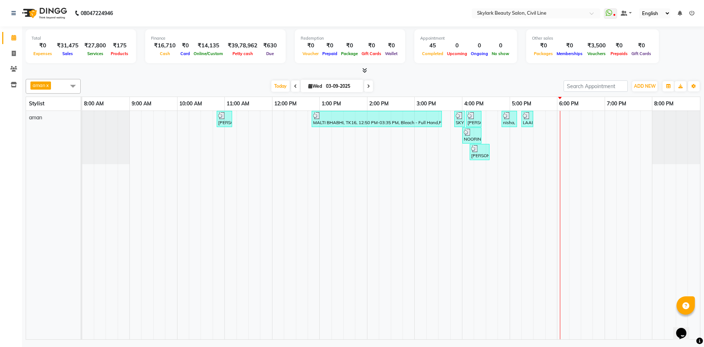
click at [671, 50] on div "Total ₹0 Expenses ₹31,475 Sales ₹27,800 Services ₹175 Products Finance ₹16,710 …" at bounding box center [363, 47] width 675 height 36
click at [670, 66] on div "Total ₹0 Expenses ₹31,475 Sales ₹27,800 Services ₹175 Products Finance ₹16,710 …" at bounding box center [363, 50] width 675 height 48
click at [692, 15] on icon at bounding box center [691, 13] width 5 height 5
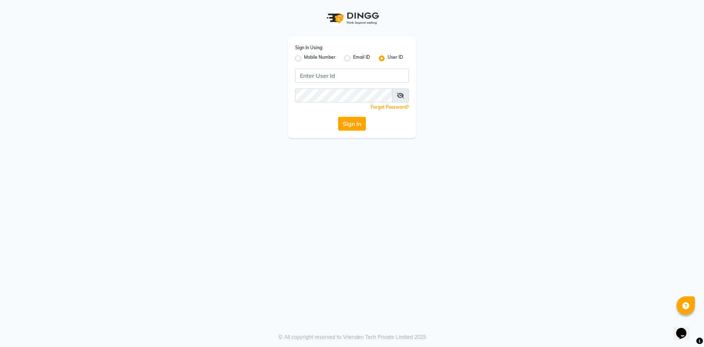
click at [304, 59] on label "Mobile Number" at bounding box center [320, 58] width 32 height 9
click at [304, 59] on input "Mobile Number" at bounding box center [306, 56] width 5 height 5
radio input "true"
radio input "false"
click at [374, 78] on input "Username" at bounding box center [364, 76] width 89 height 14
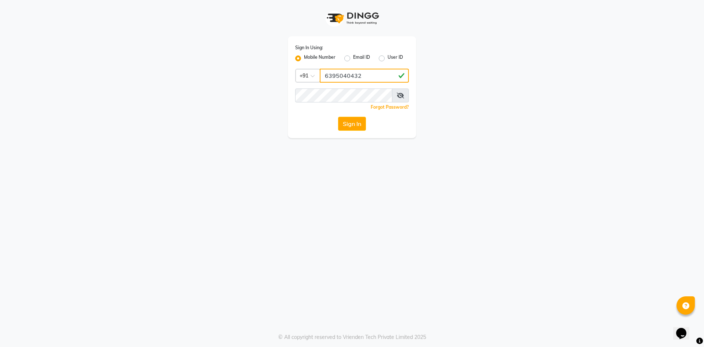
type input "6395040432"
click at [403, 95] on icon at bounding box center [400, 95] width 7 height 6
click at [354, 121] on button "Sign In" at bounding box center [352, 124] width 28 height 14
